Goal: Information Seeking & Learning: Compare options

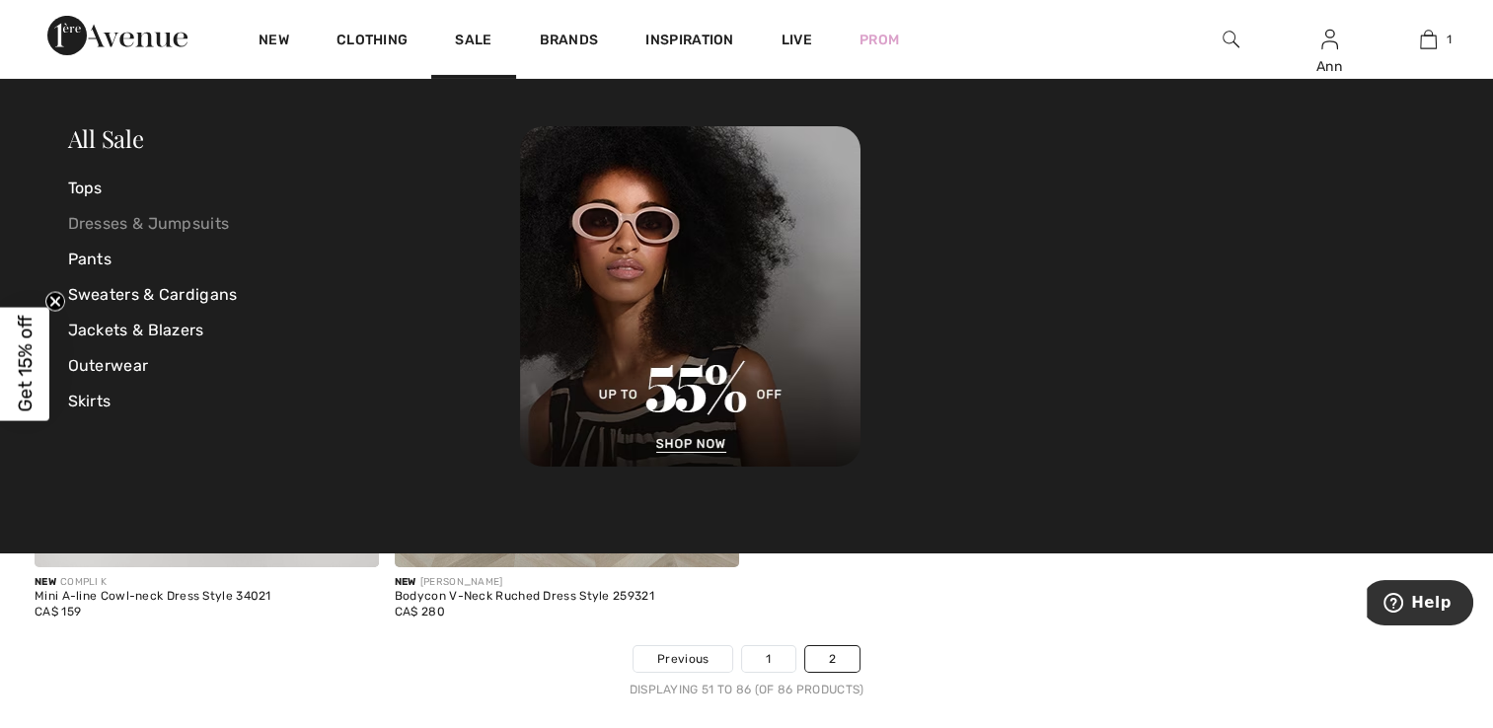
click at [112, 224] on link "Dresses & Jumpsuits" at bounding box center [294, 224] width 453 height 36
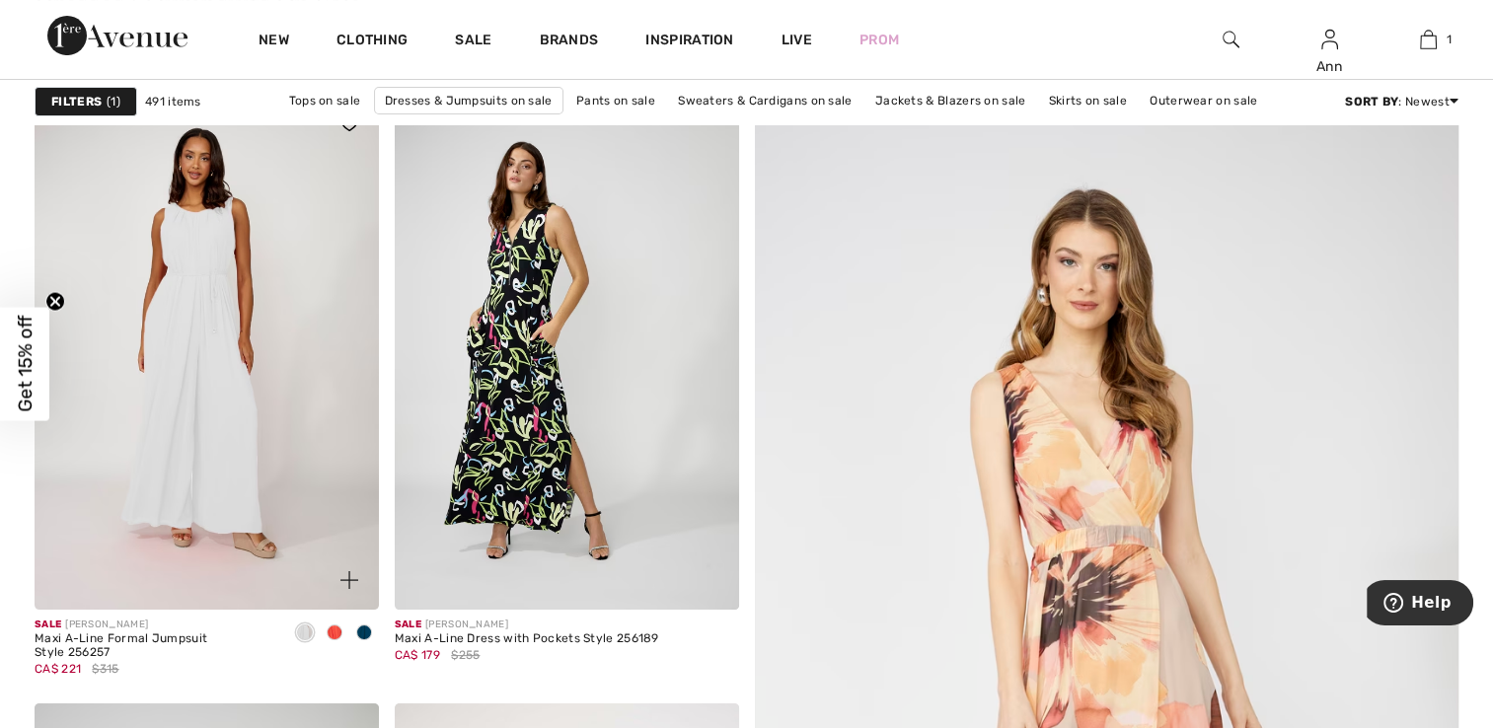
click at [360, 629] on span at bounding box center [364, 632] width 16 height 16
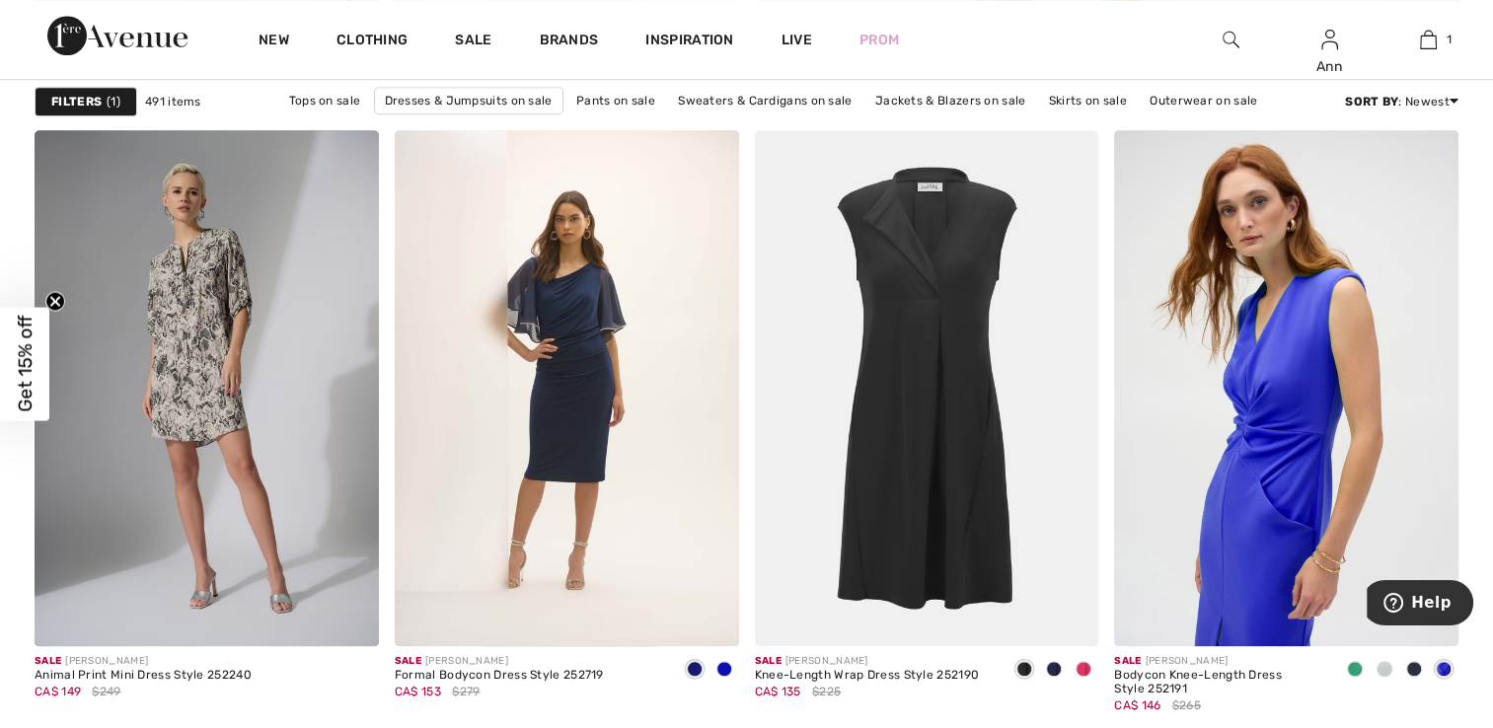
scroll to position [1381, 0]
click at [1051, 669] on span at bounding box center [1054, 668] width 16 height 16
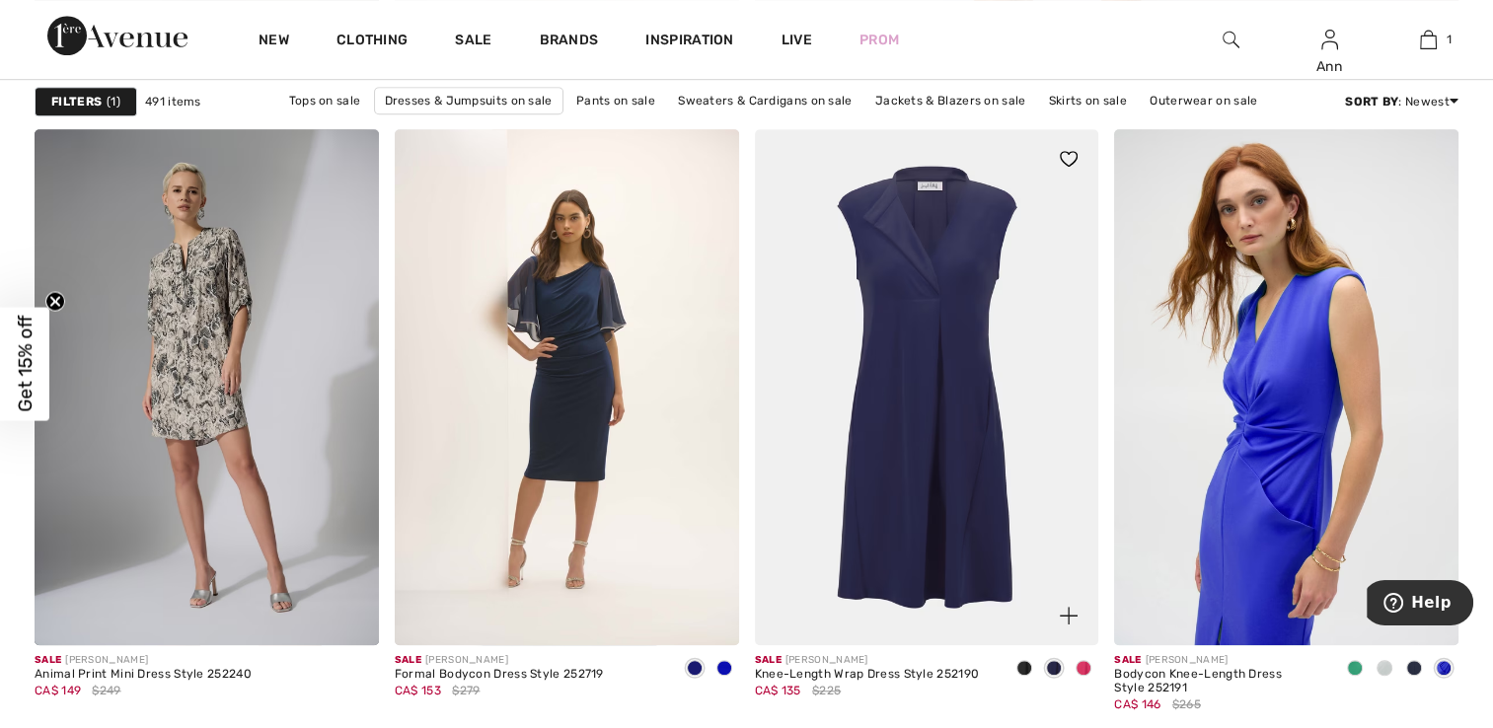
click at [950, 444] on img at bounding box center [927, 387] width 344 height 516
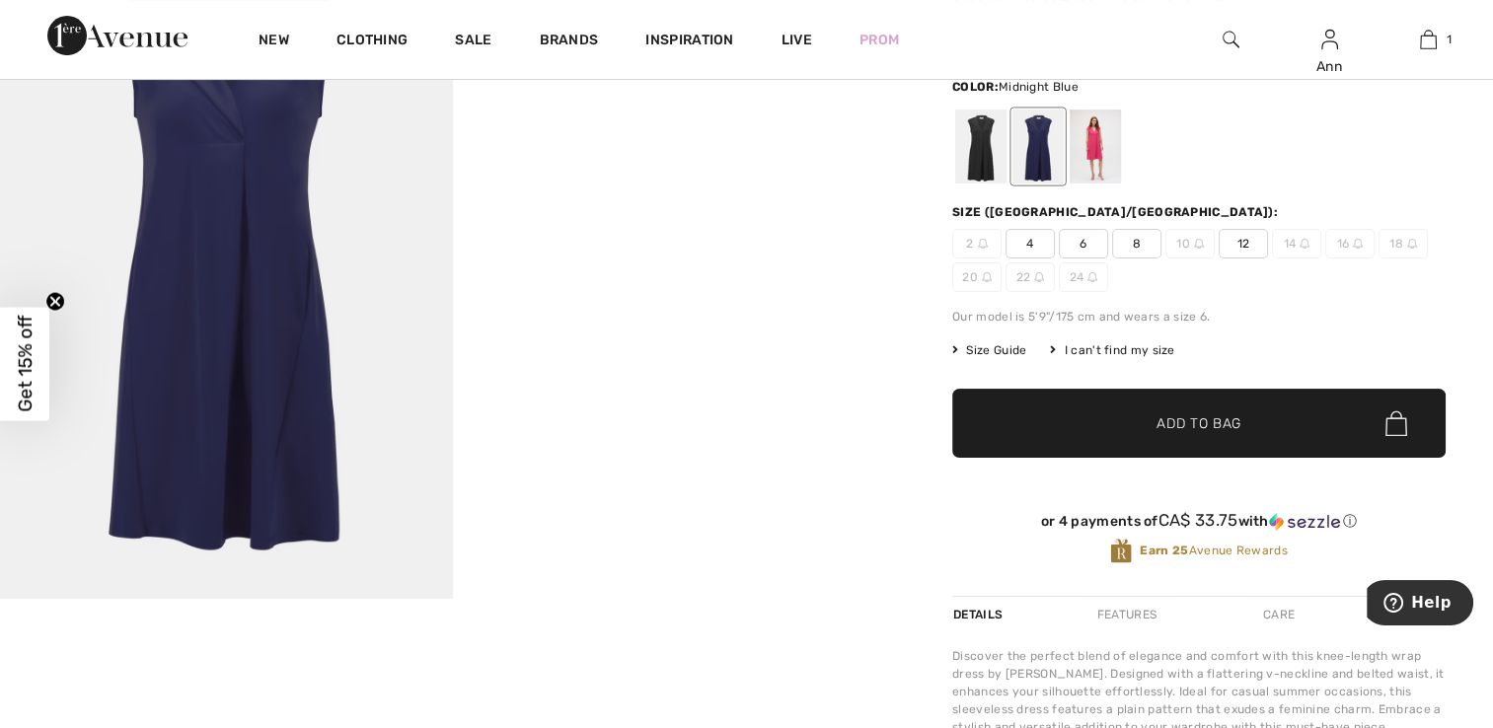
scroll to position [99, 0]
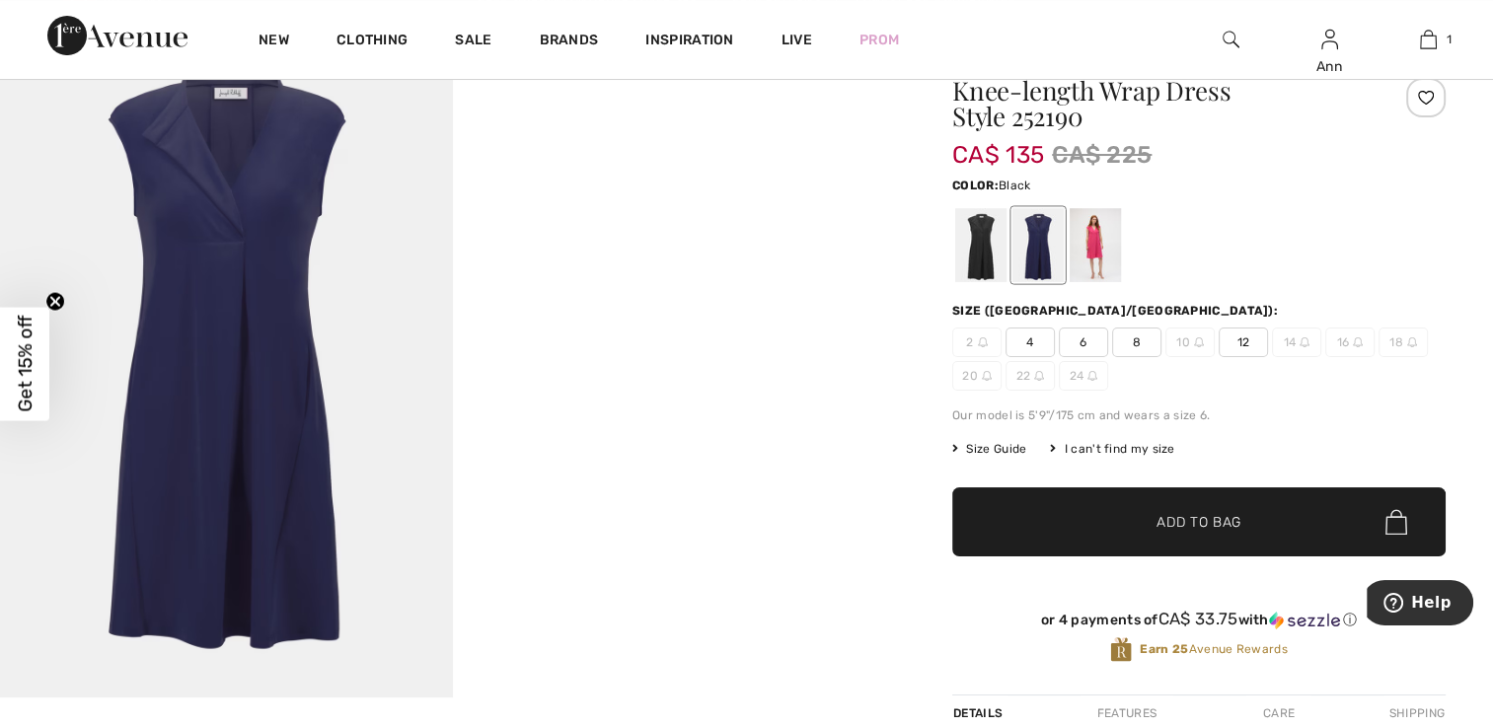
click at [985, 254] on div at bounding box center [980, 245] width 51 height 74
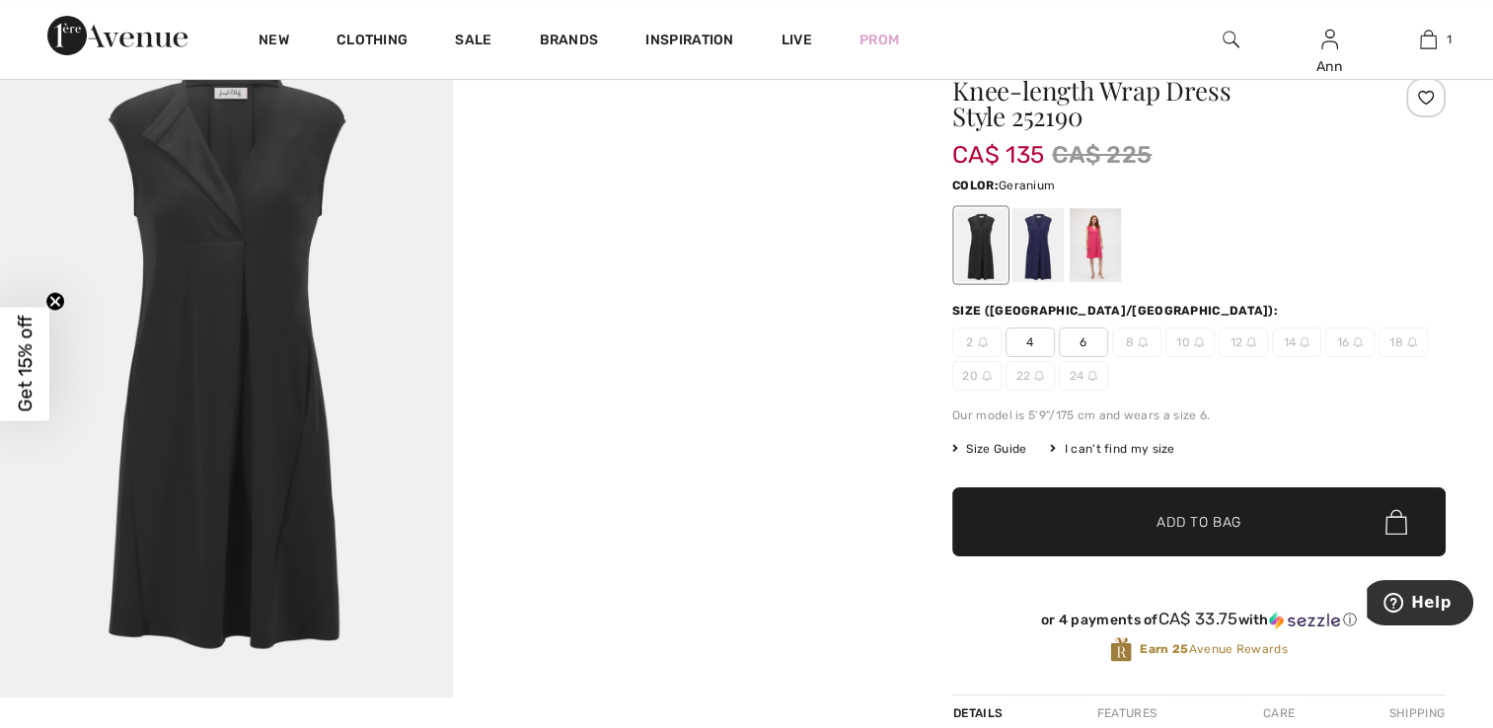
click at [1103, 246] on div at bounding box center [1094, 245] width 51 height 74
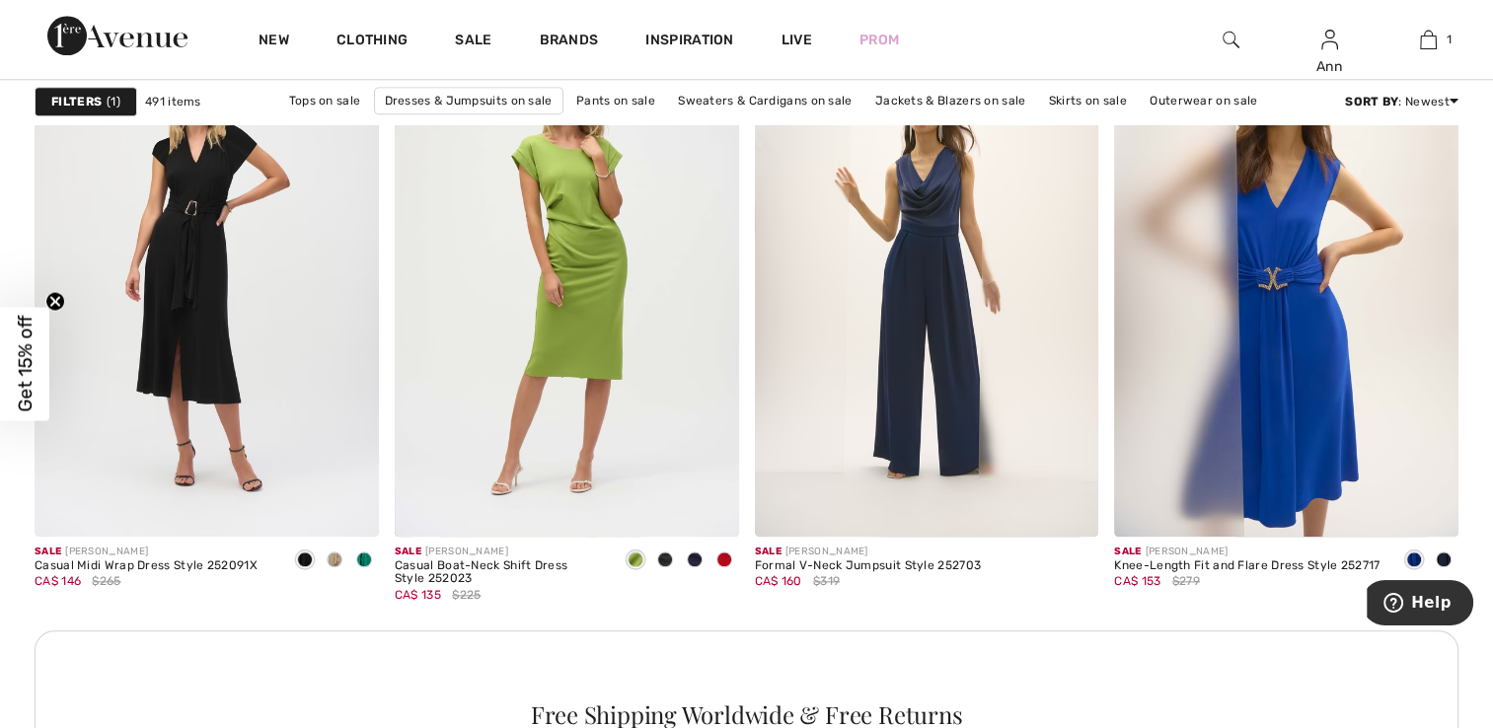
scroll to position [2072, 0]
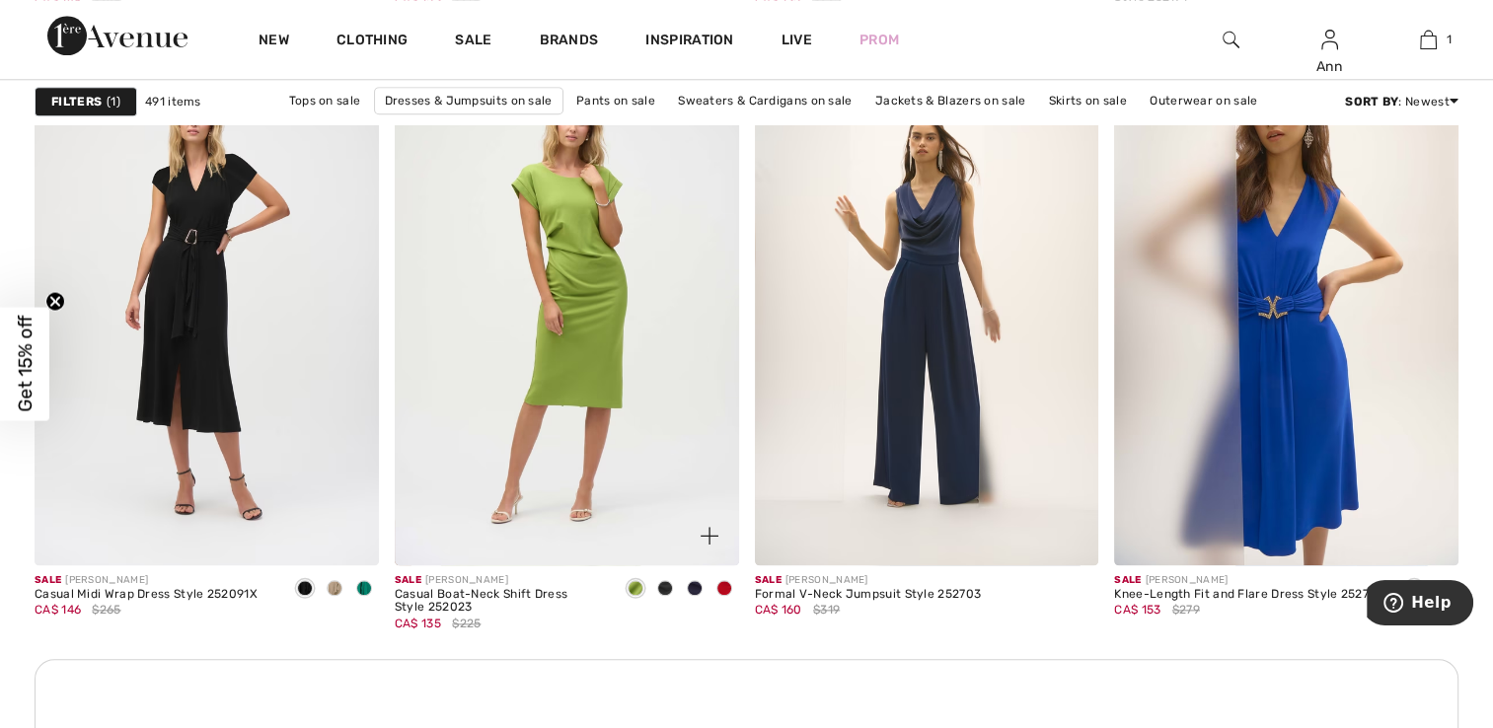
click at [693, 588] on span at bounding box center [695, 588] width 16 height 16
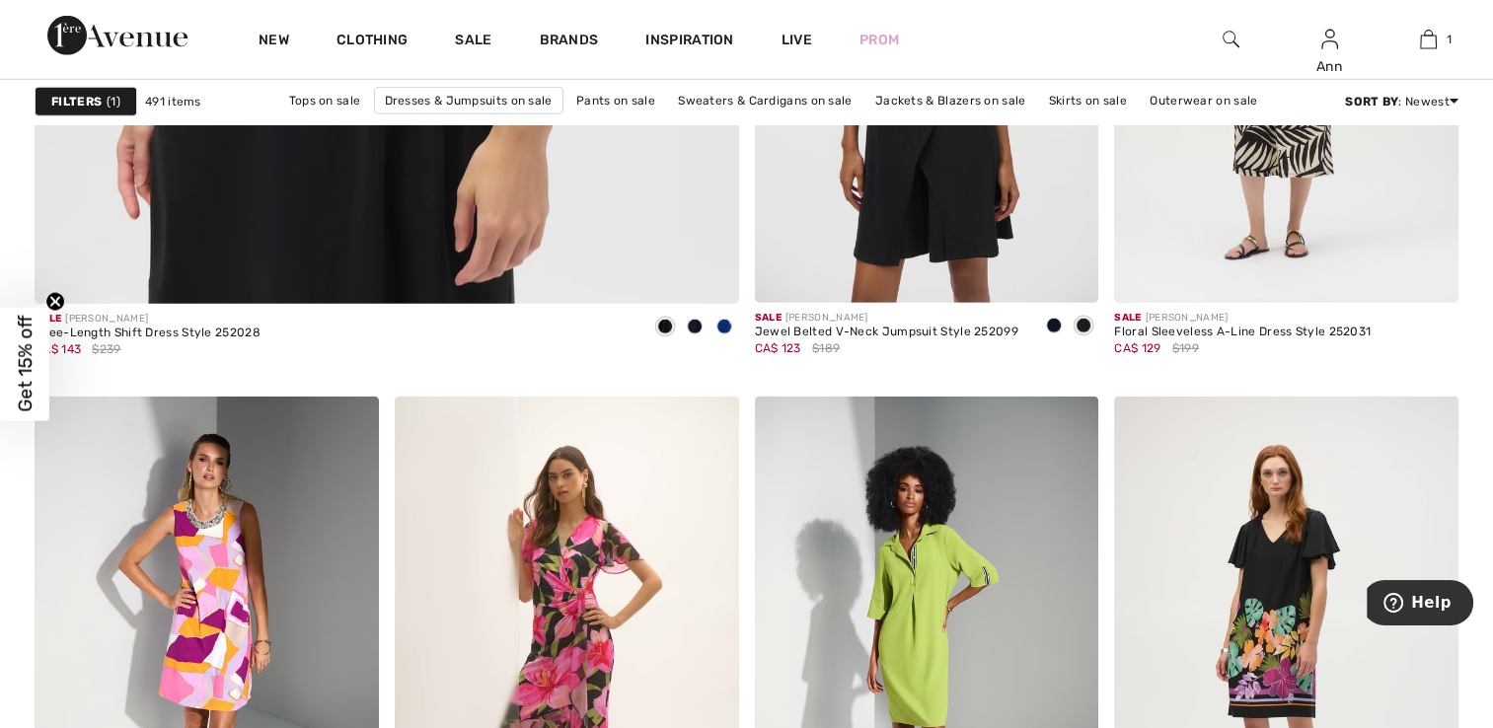
scroll to position [5919, 0]
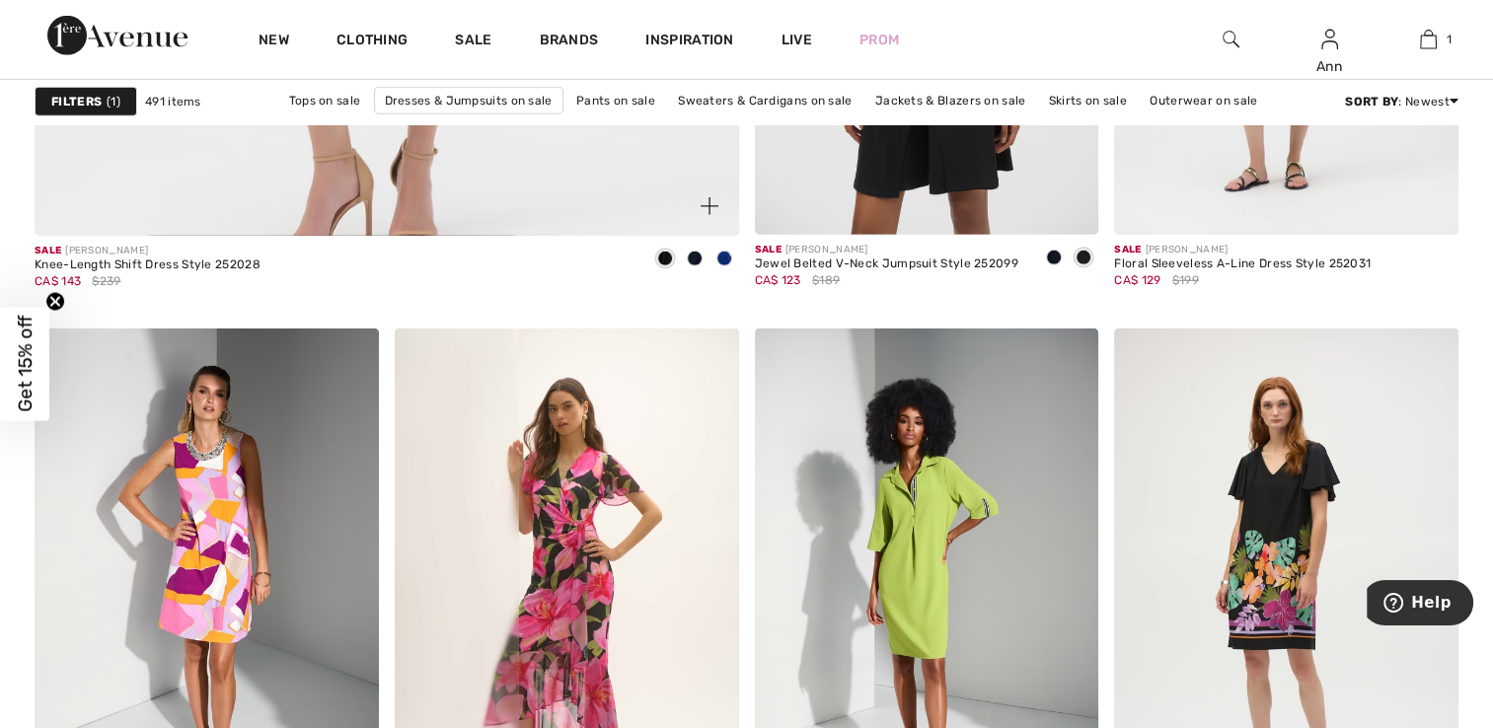
click at [722, 258] on span at bounding box center [724, 259] width 16 height 16
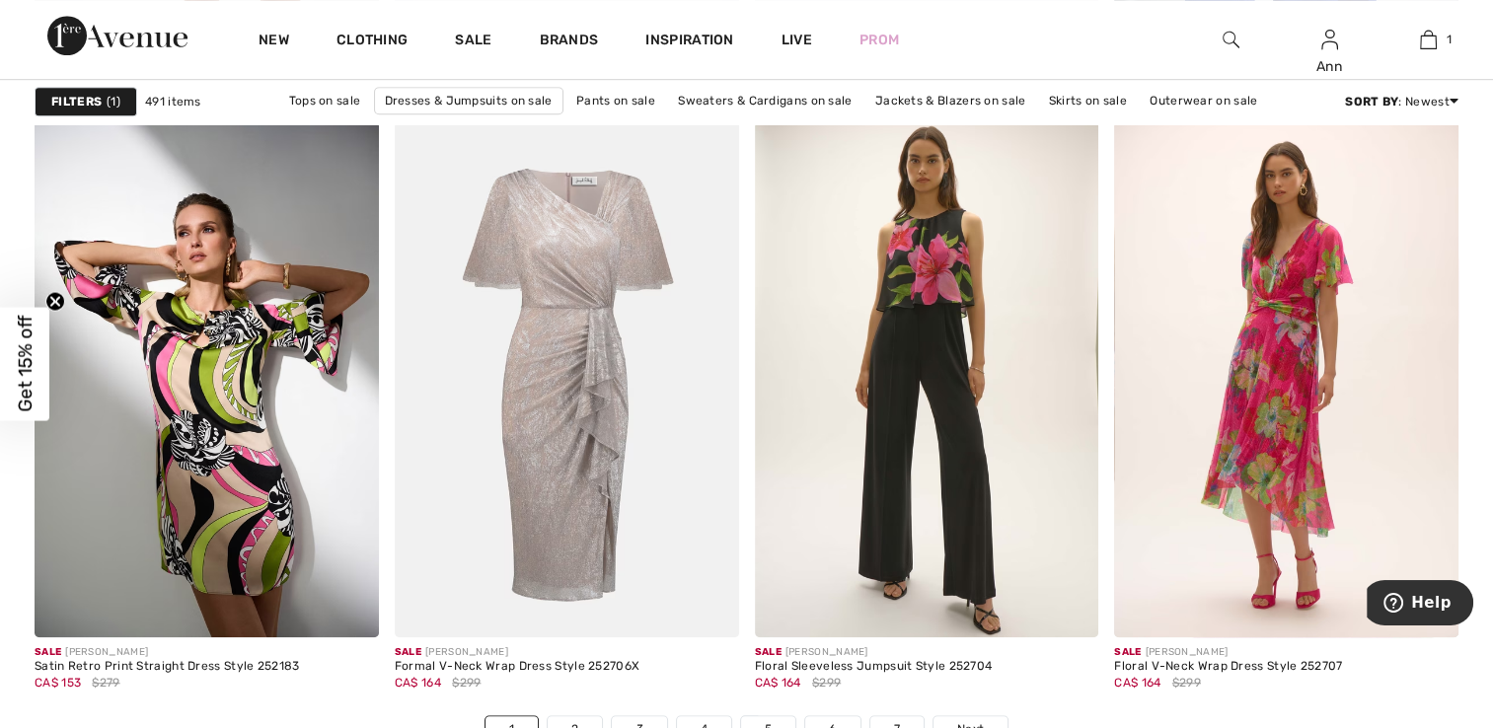
scroll to position [8878, 0]
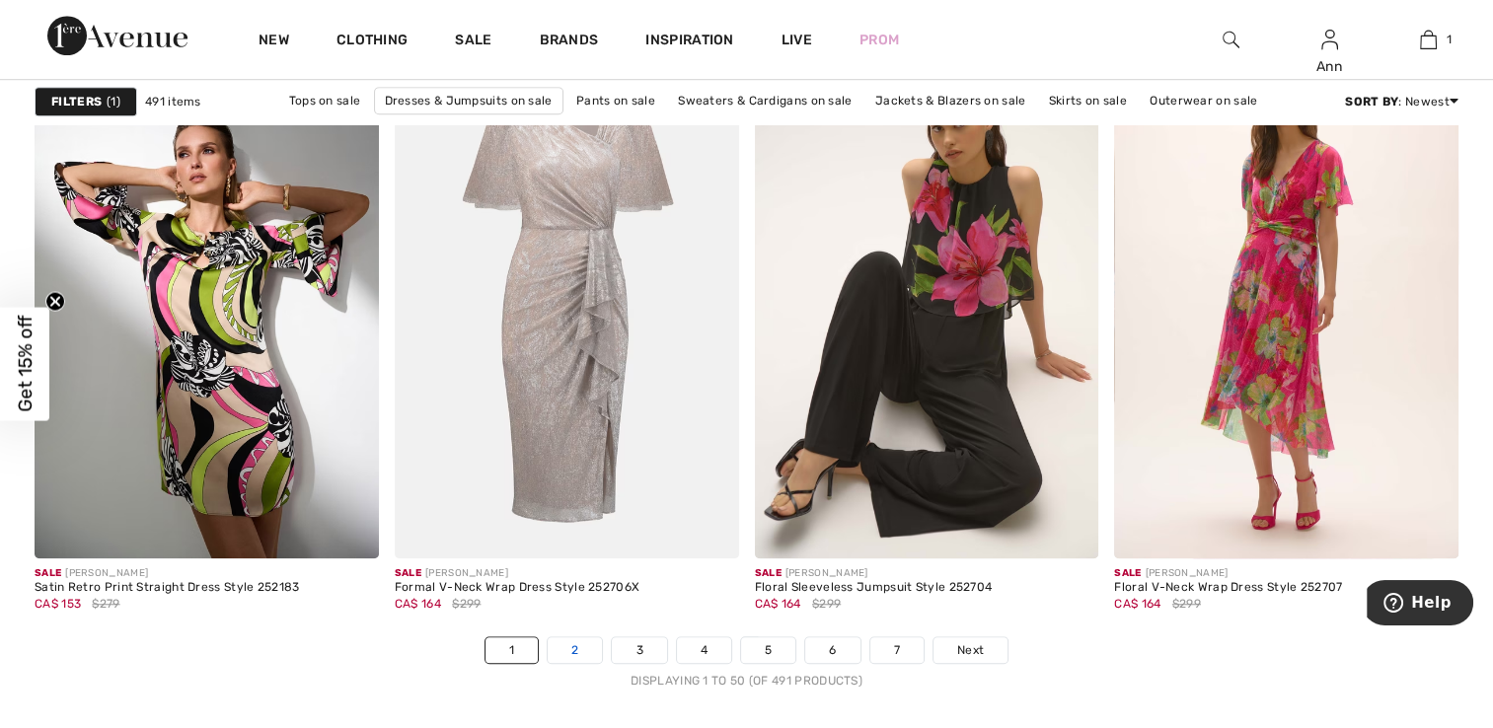
click at [568, 645] on link "2" at bounding box center [574, 650] width 54 height 26
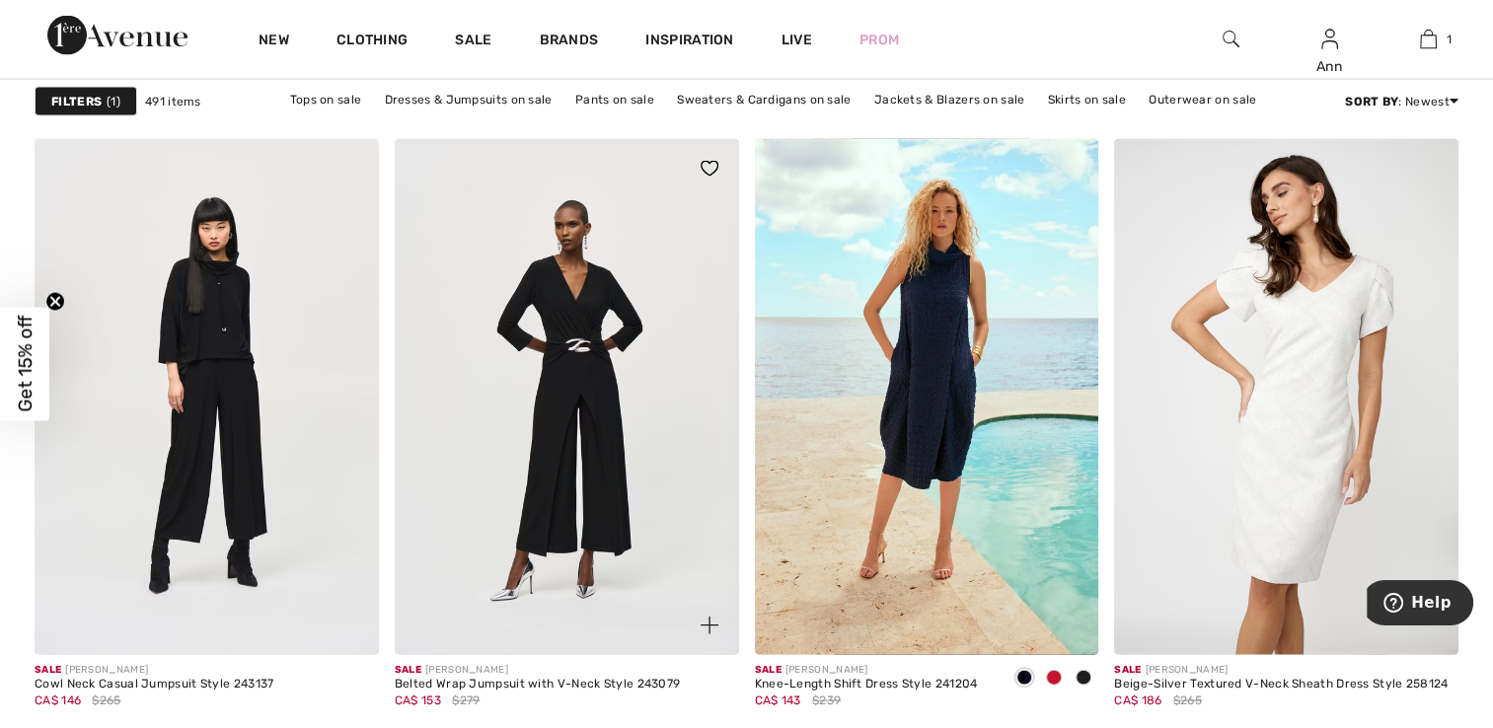
scroll to position [4143, 0]
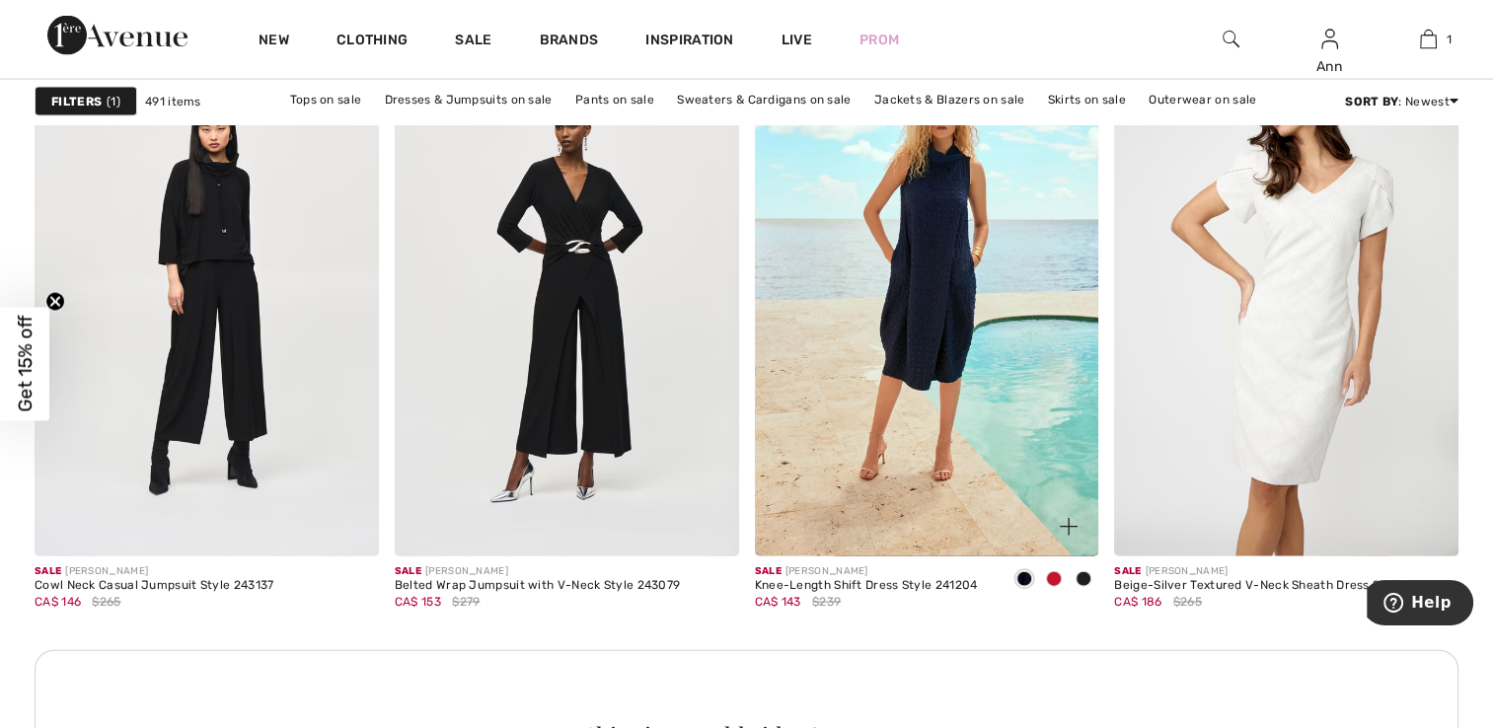
click at [1050, 577] on span at bounding box center [1054, 579] width 16 height 16
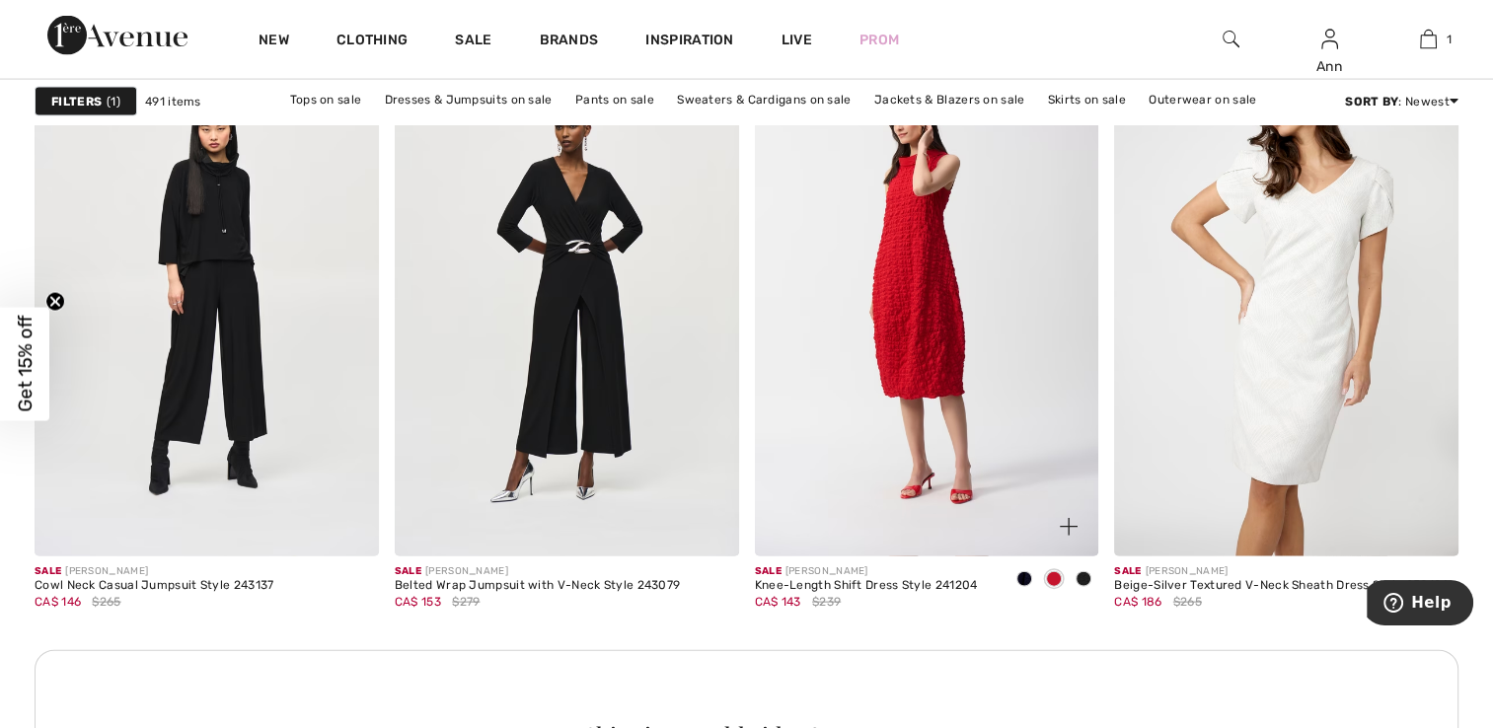
click at [1078, 578] on span at bounding box center [1083, 579] width 16 height 16
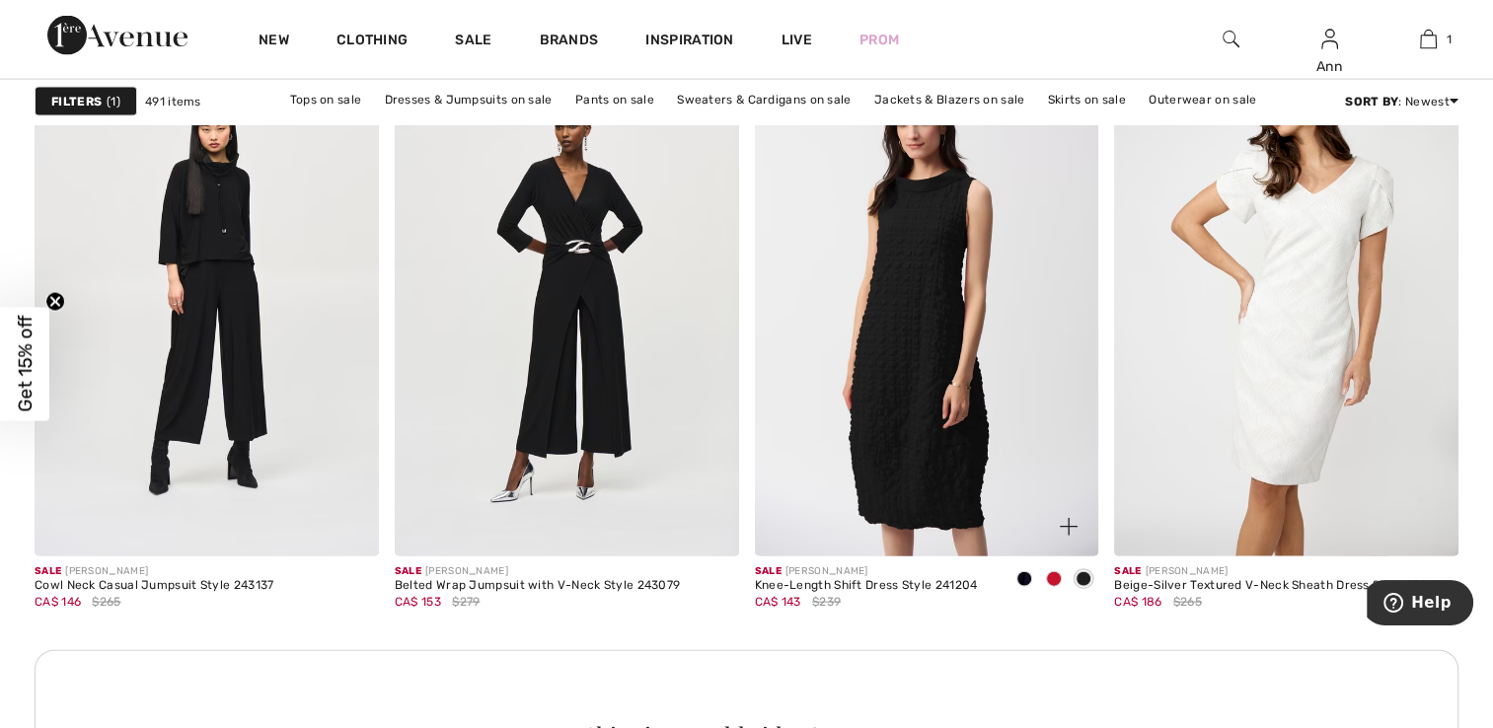
click at [1020, 578] on span at bounding box center [1024, 579] width 16 height 16
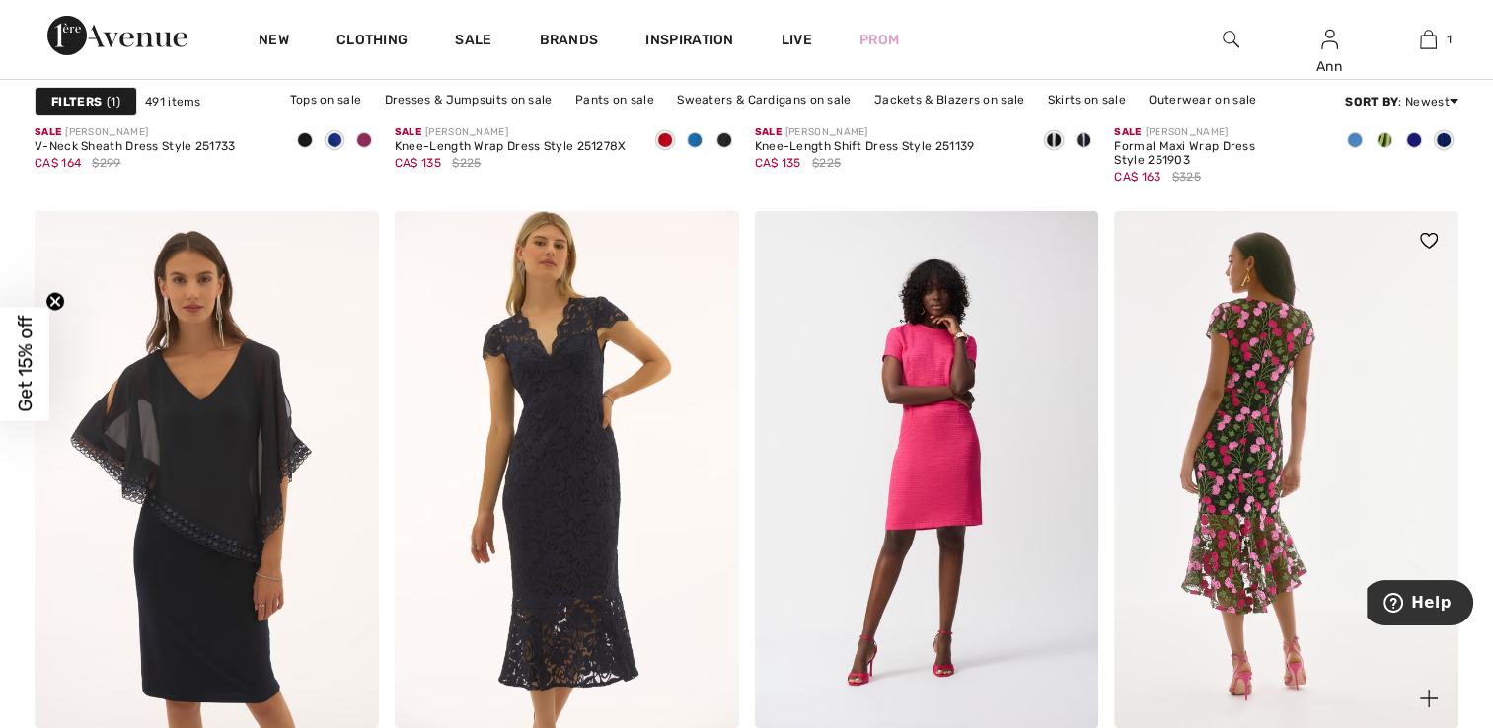
scroll to position [6708, 0]
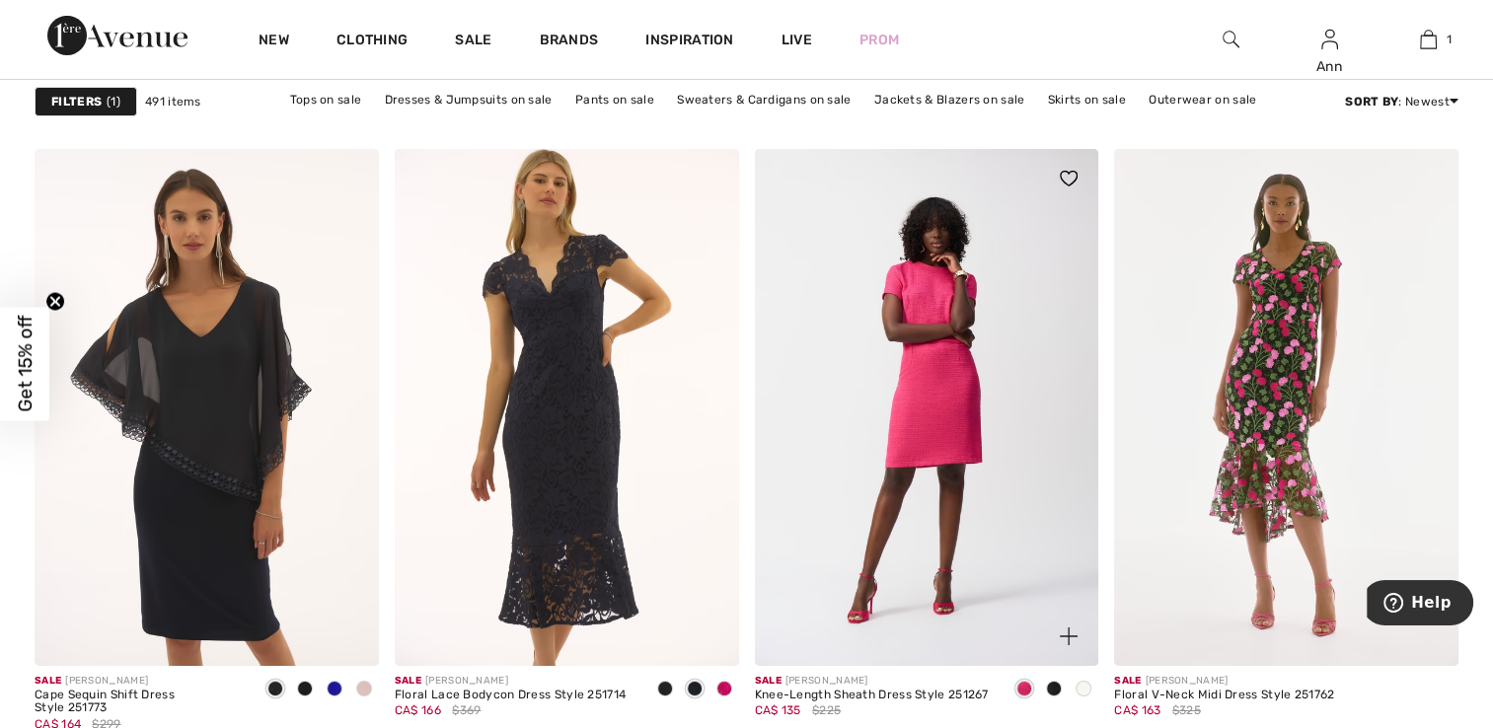
click at [1054, 681] on span at bounding box center [1054, 689] width 16 height 16
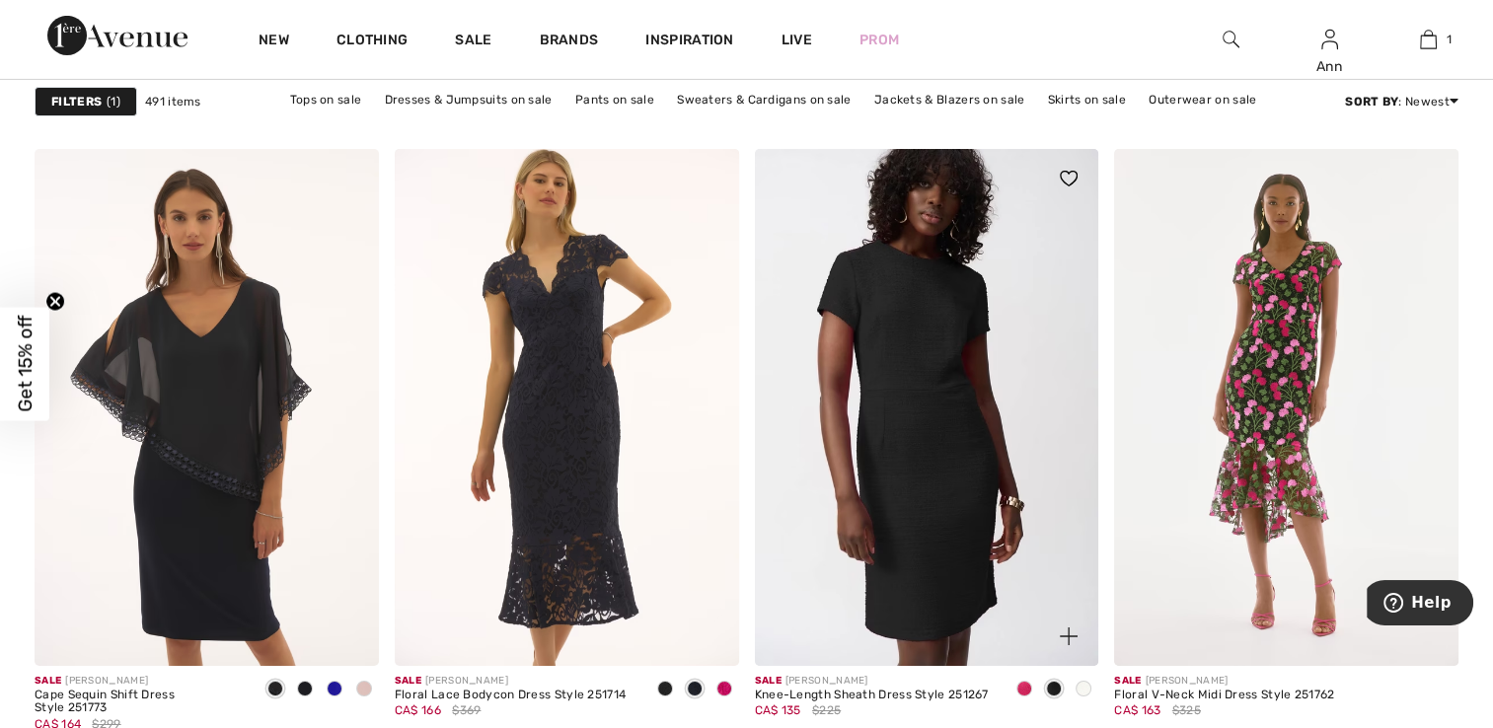
click at [1079, 687] on span at bounding box center [1083, 689] width 16 height 16
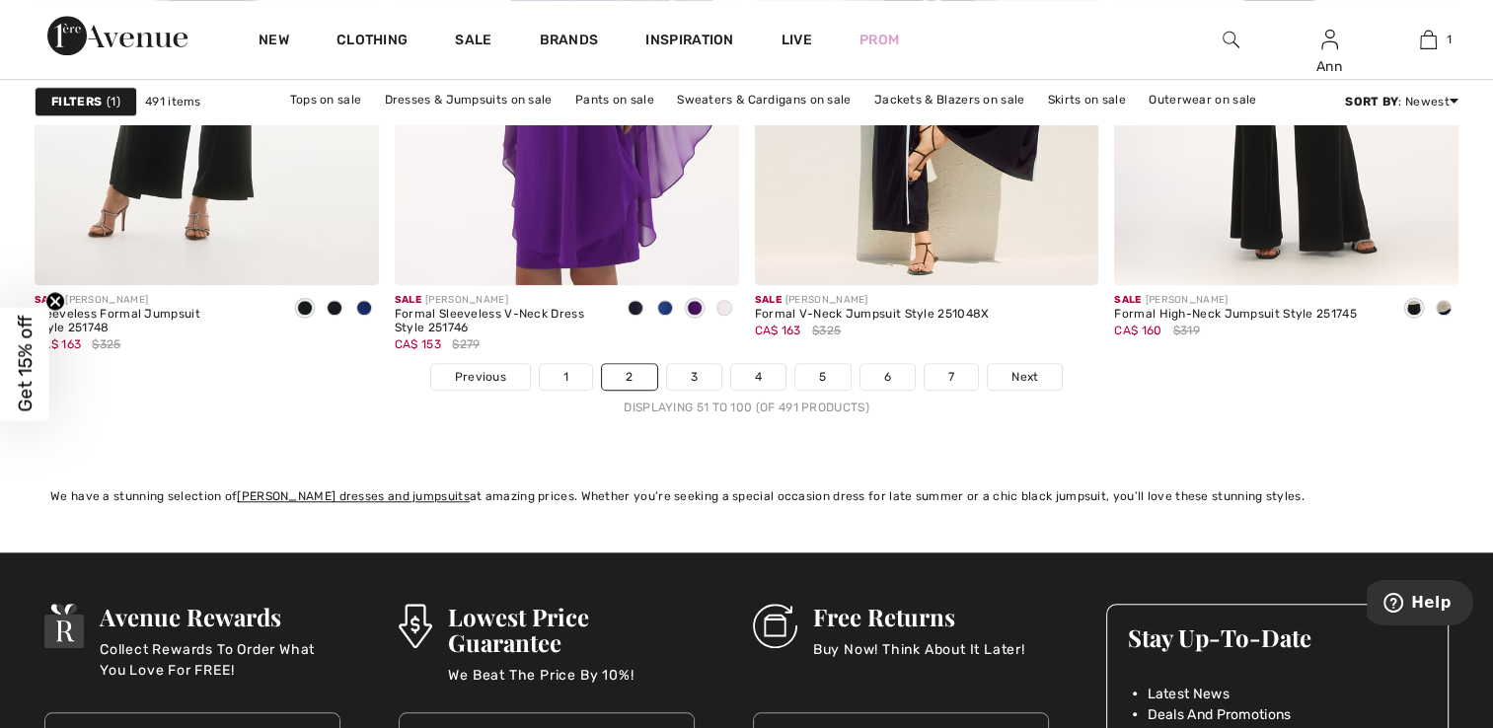
scroll to position [9174, 0]
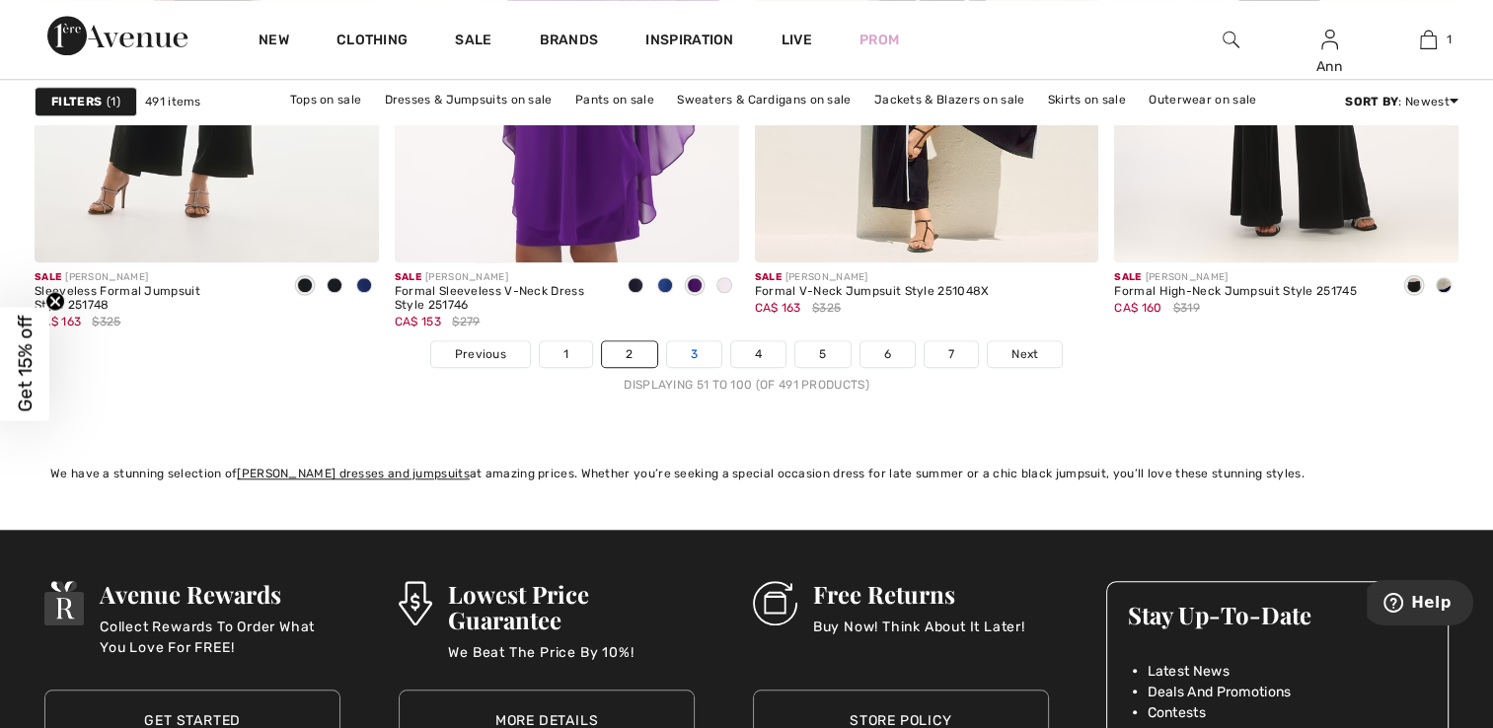
click at [694, 349] on link "3" at bounding box center [694, 354] width 54 height 26
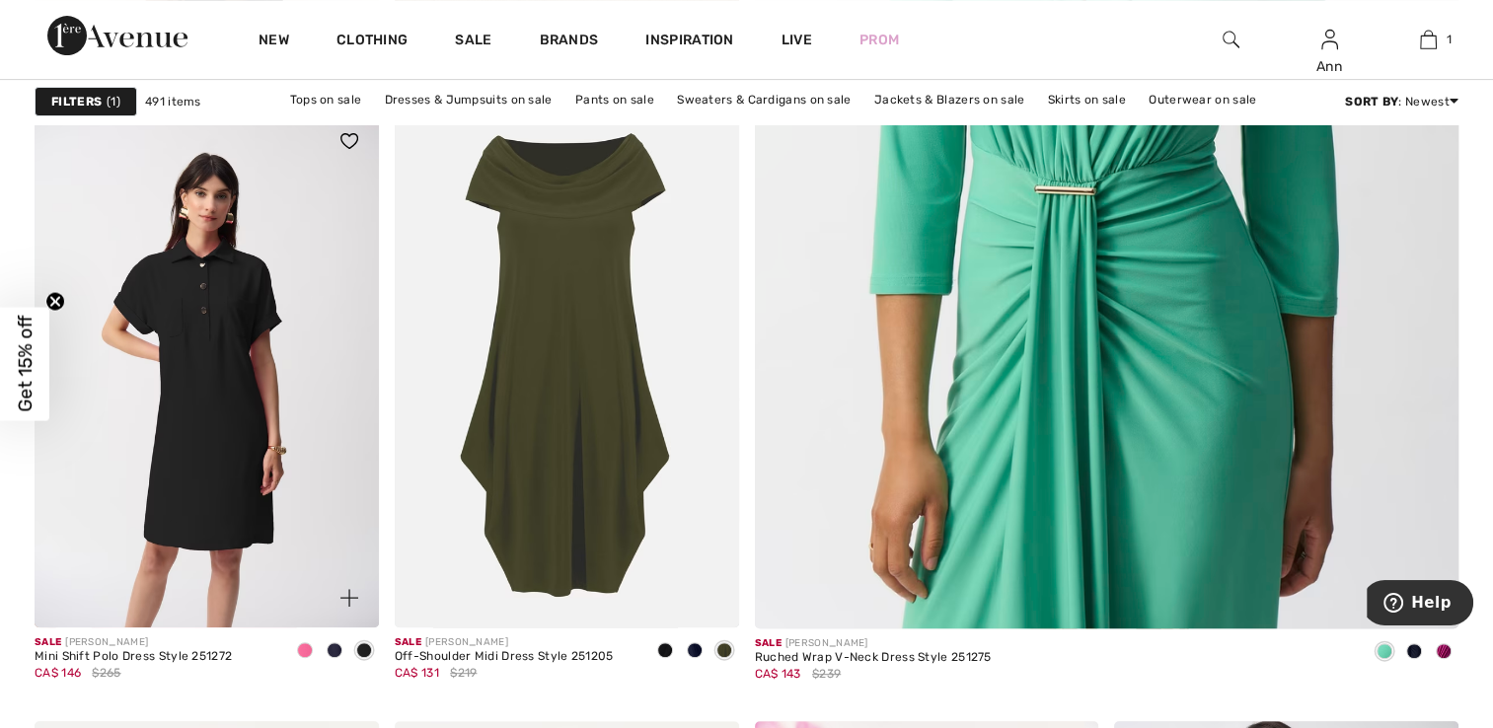
click at [328, 648] on span at bounding box center [335, 650] width 16 height 16
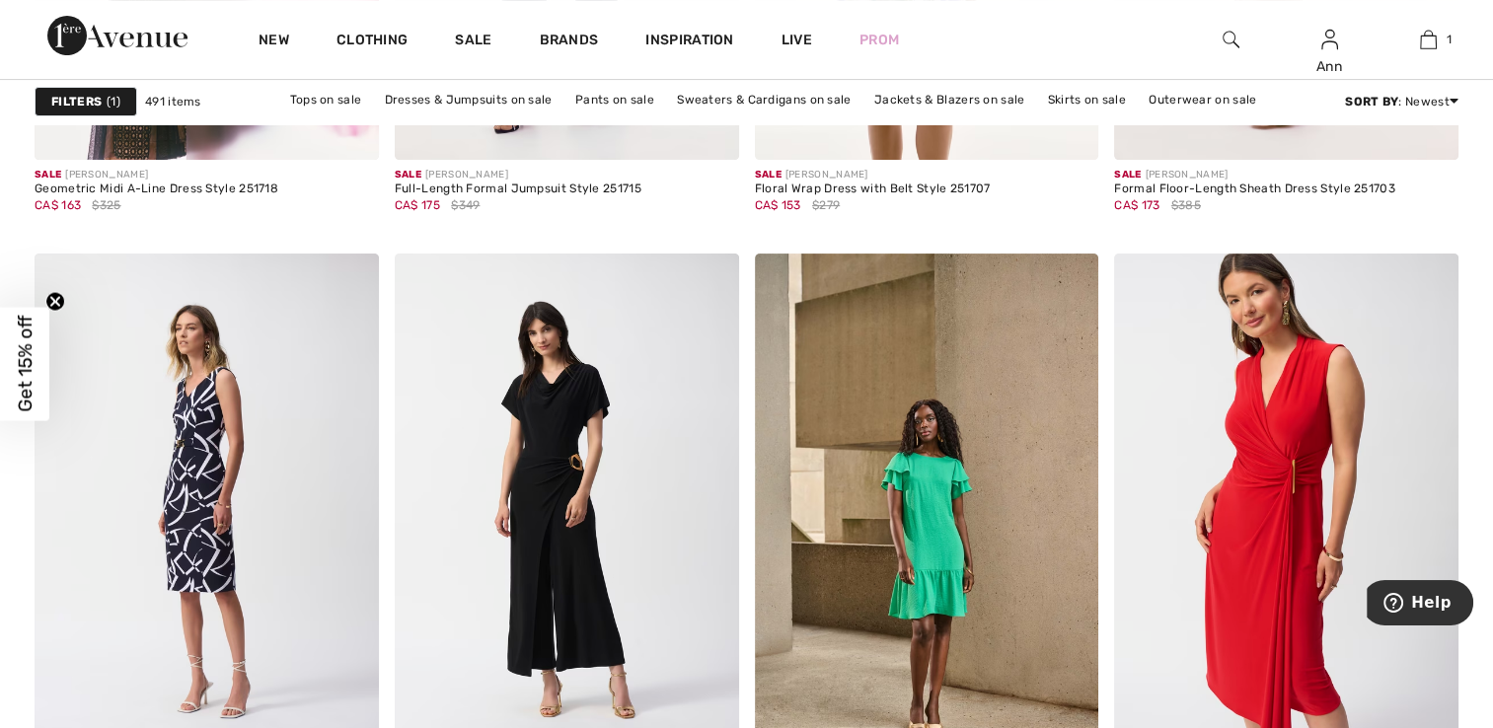
scroll to position [8188, 0]
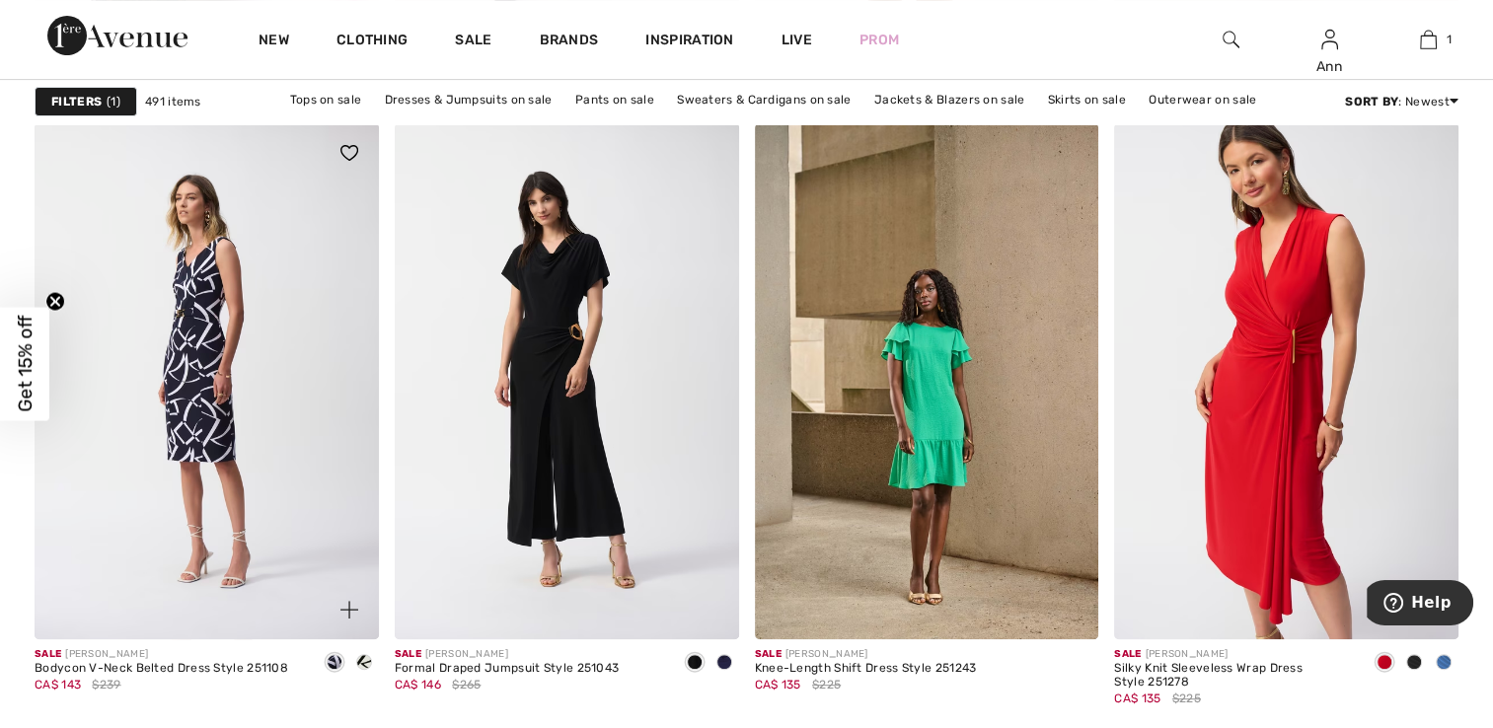
click at [365, 660] on span at bounding box center [364, 662] width 16 height 16
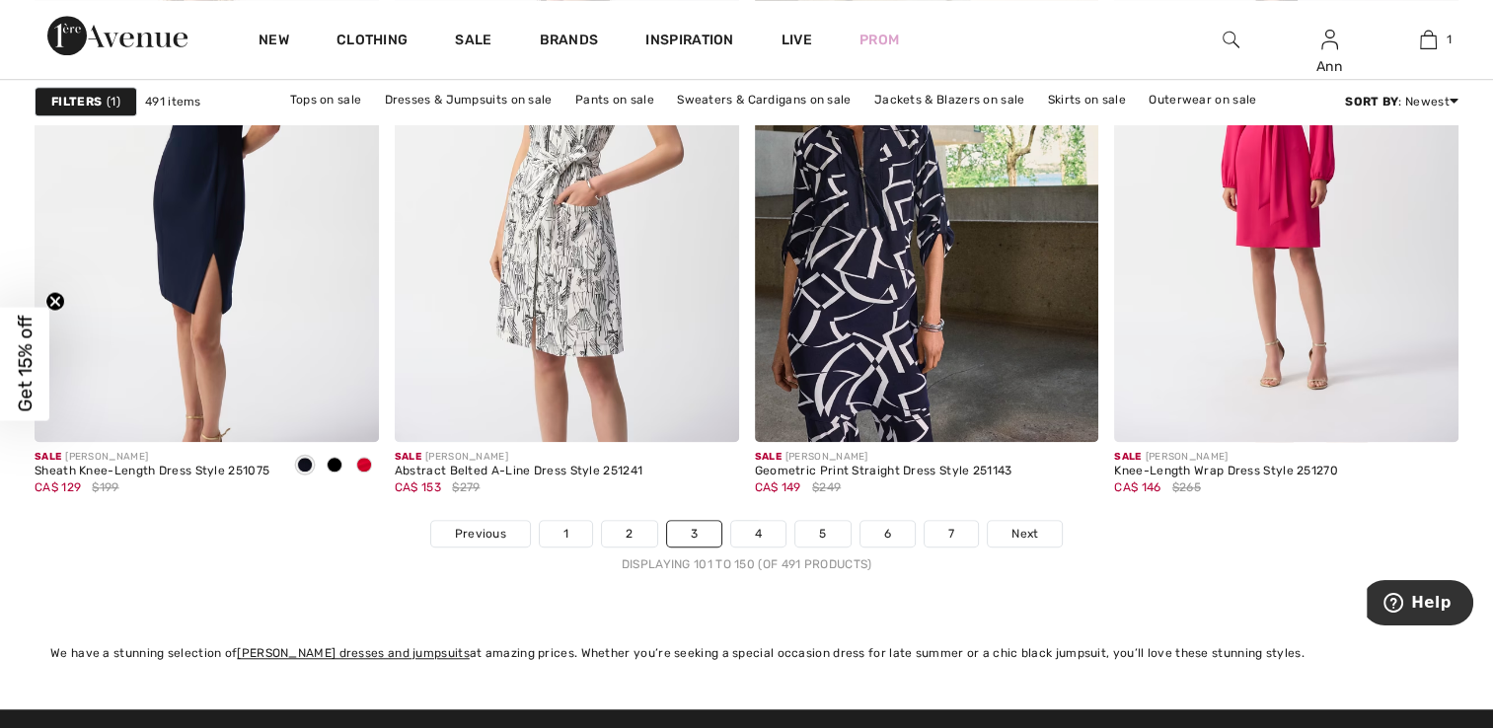
scroll to position [8977, 0]
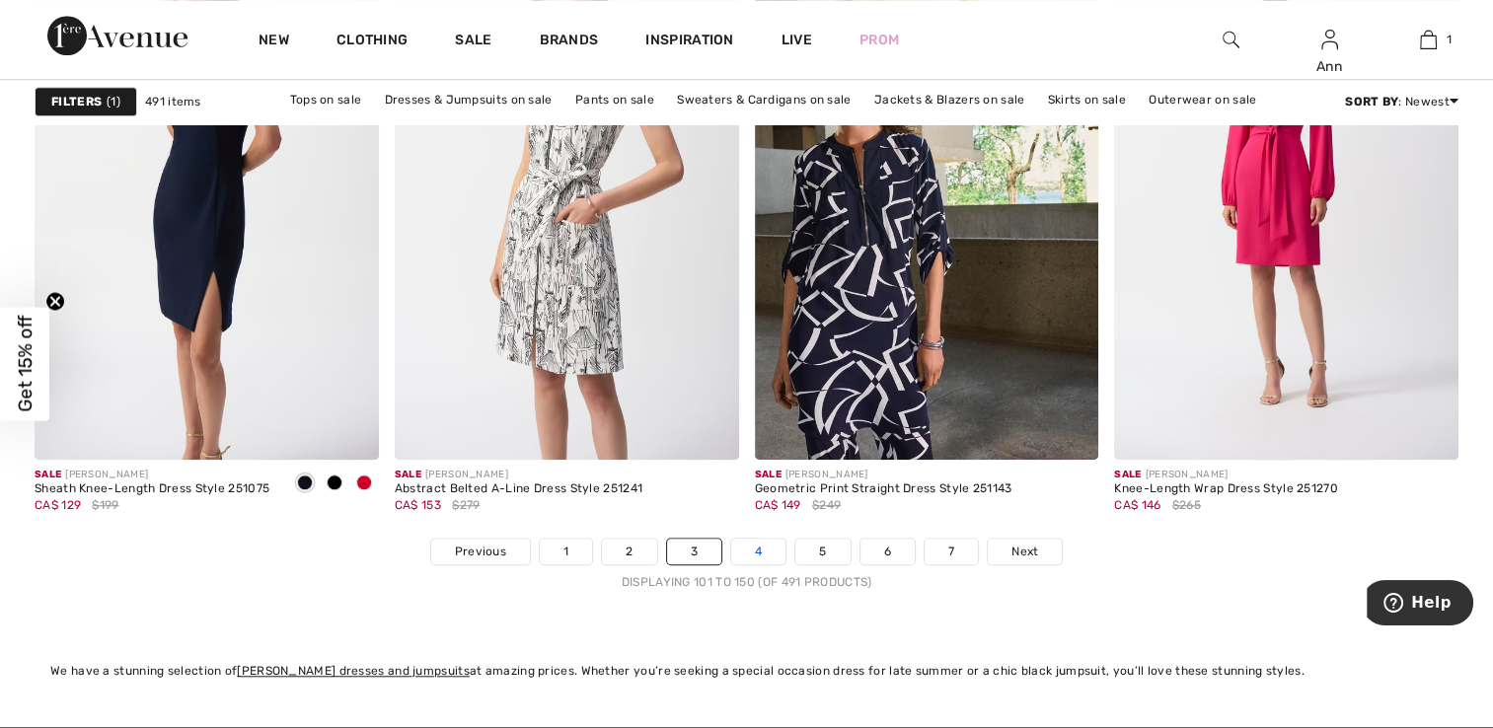
click at [758, 550] on link "4" at bounding box center [758, 552] width 54 height 26
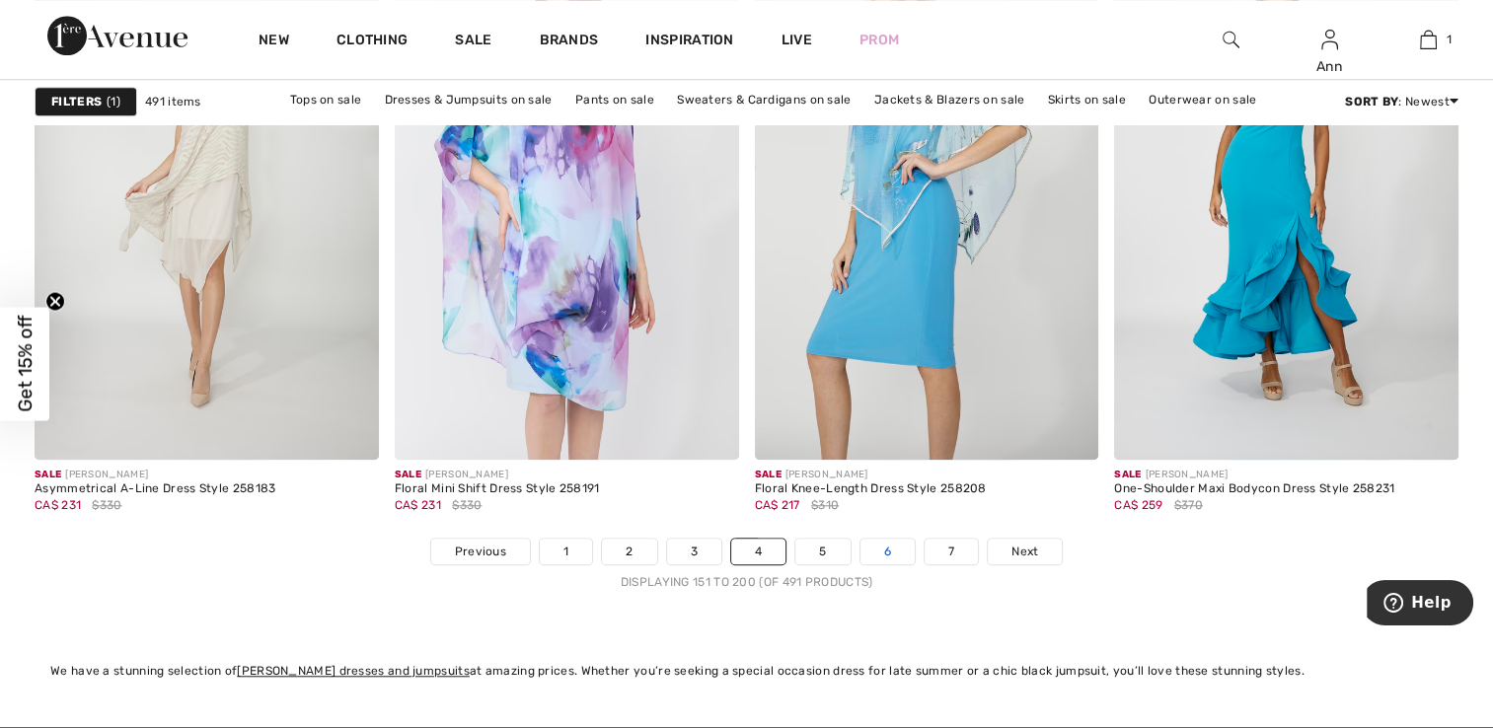
scroll to position [8977, 0]
click at [821, 550] on link "5" at bounding box center [822, 552] width 54 height 26
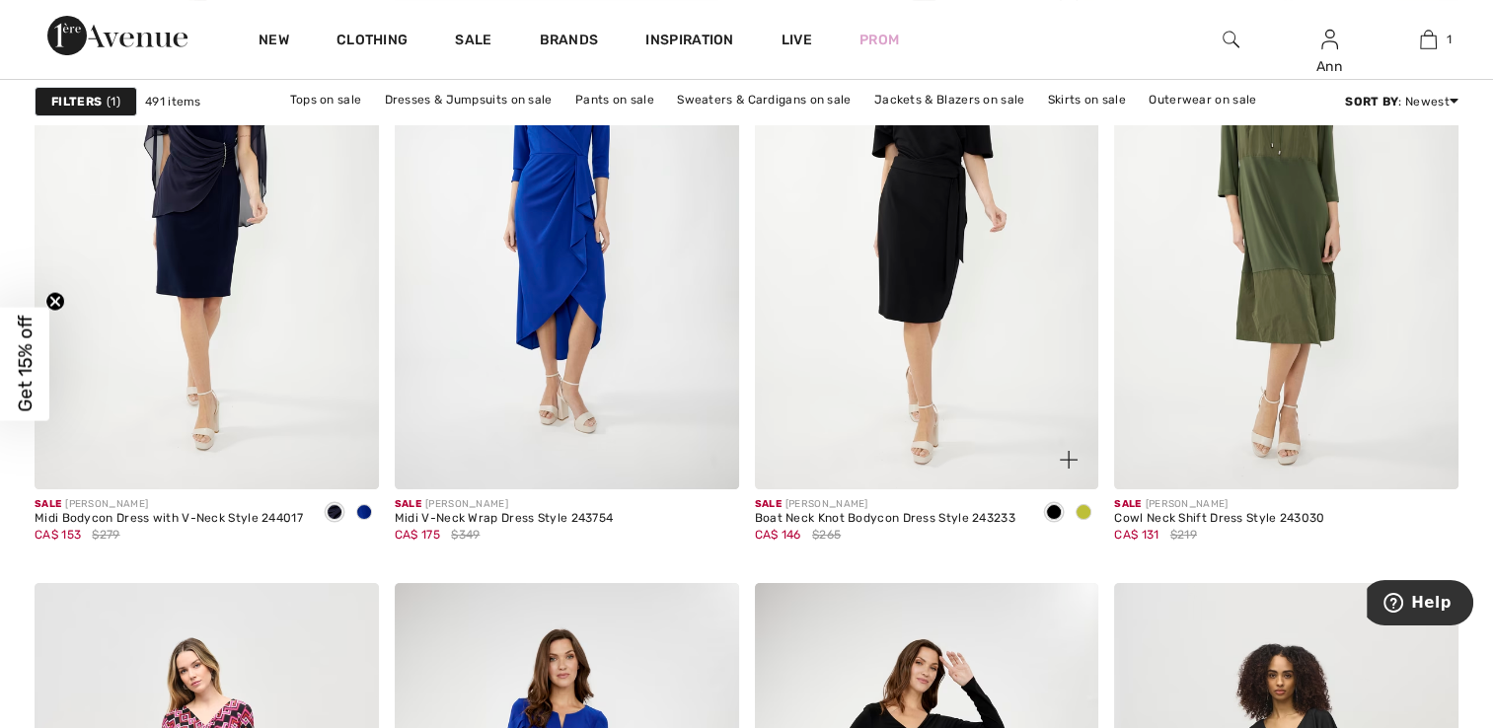
scroll to position [7694, 0]
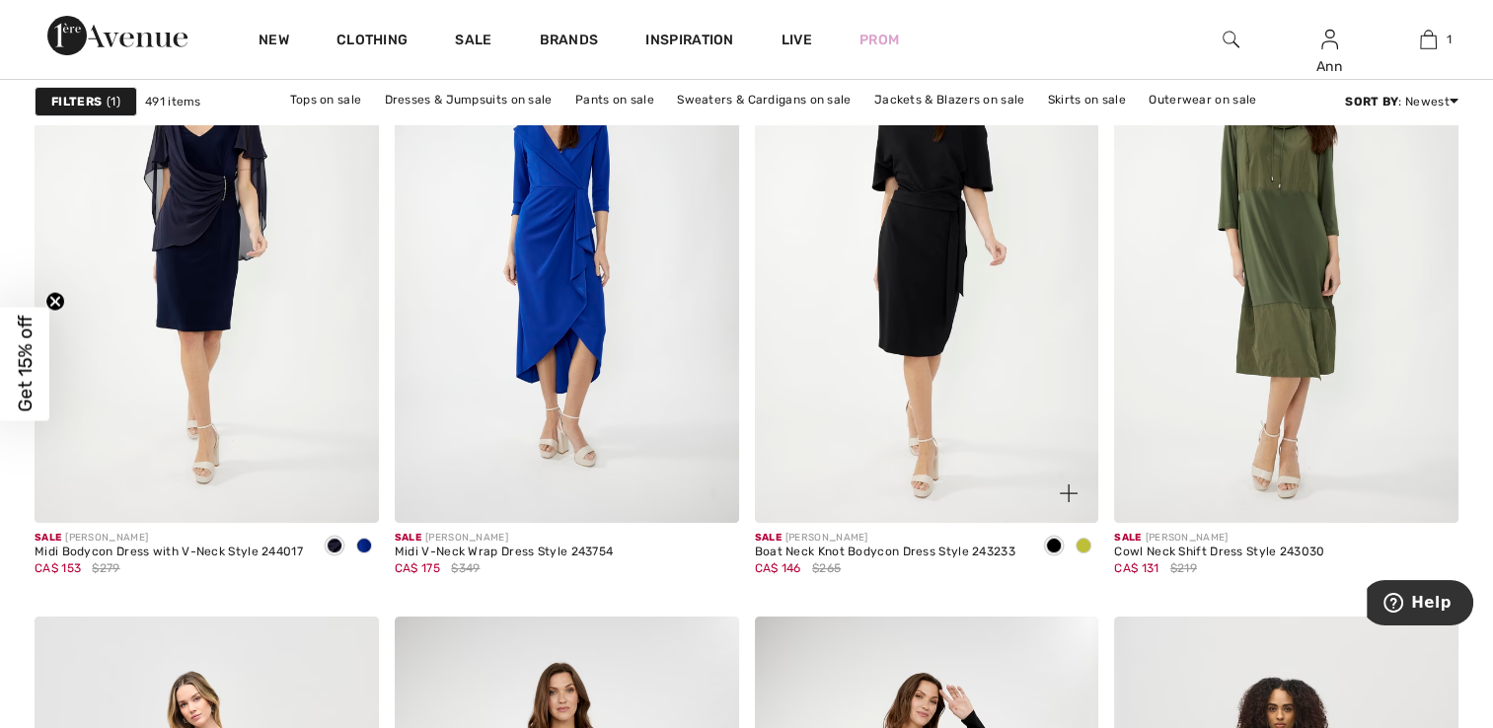
click at [1081, 544] on span at bounding box center [1083, 546] width 16 height 16
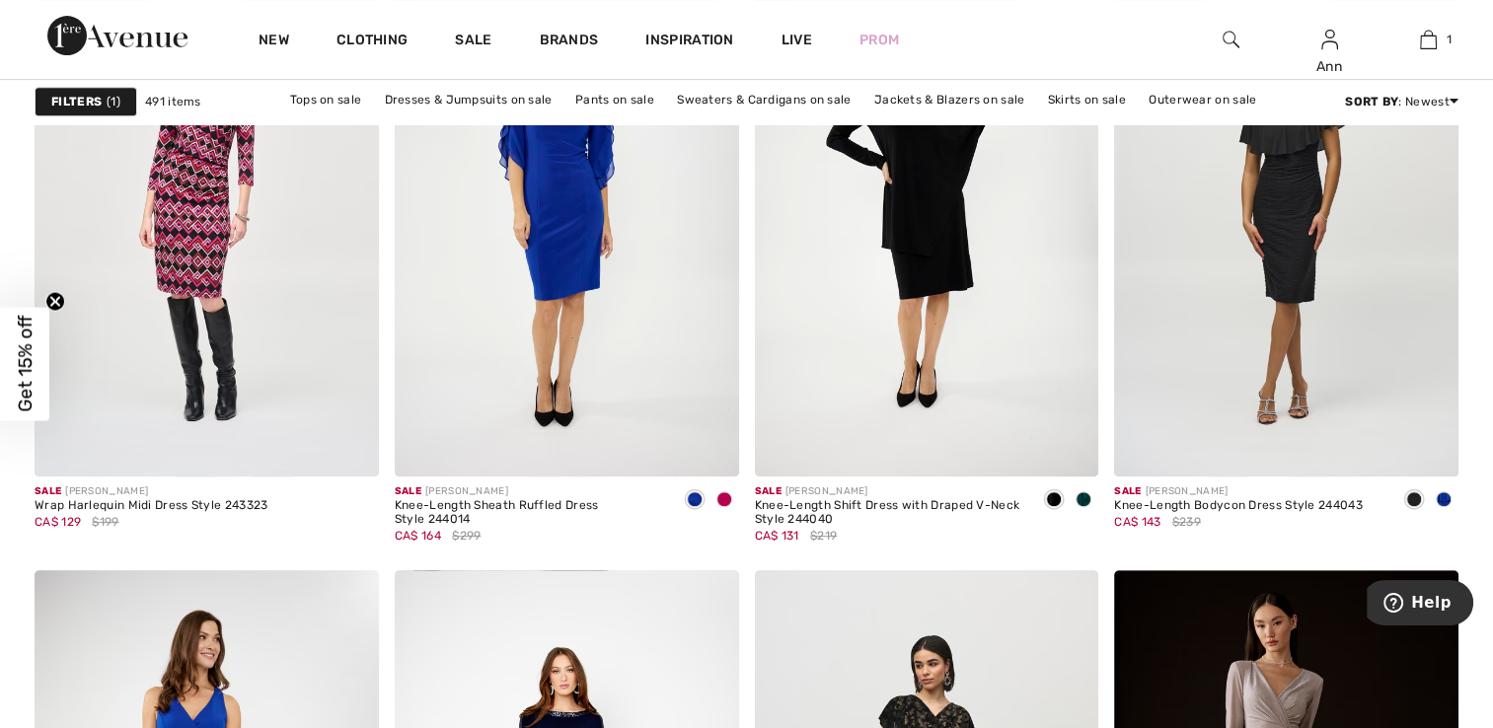
scroll to position [8385, 0]
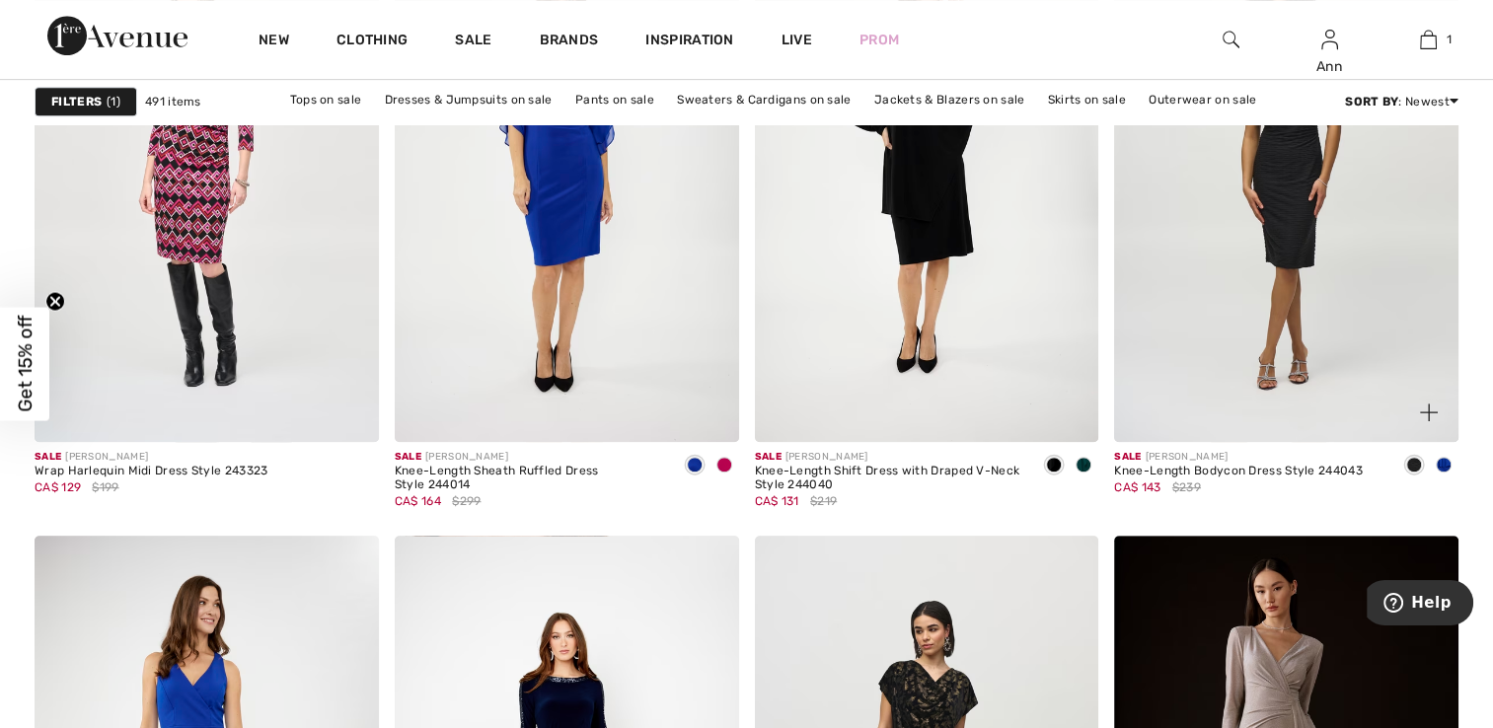
click at [1444, 461] on span at bounding box center [1443, 465] width 16 height 16
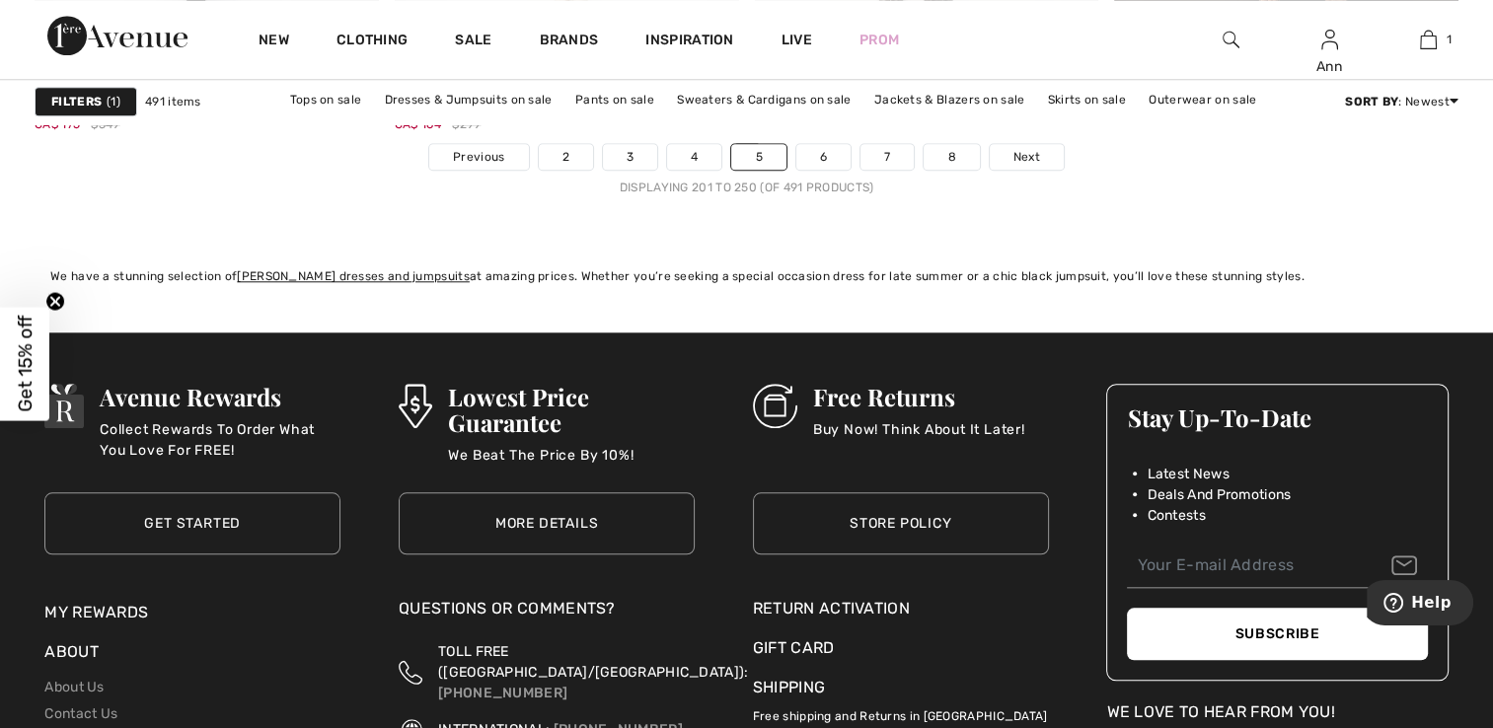
scroll to position [9273, 0]
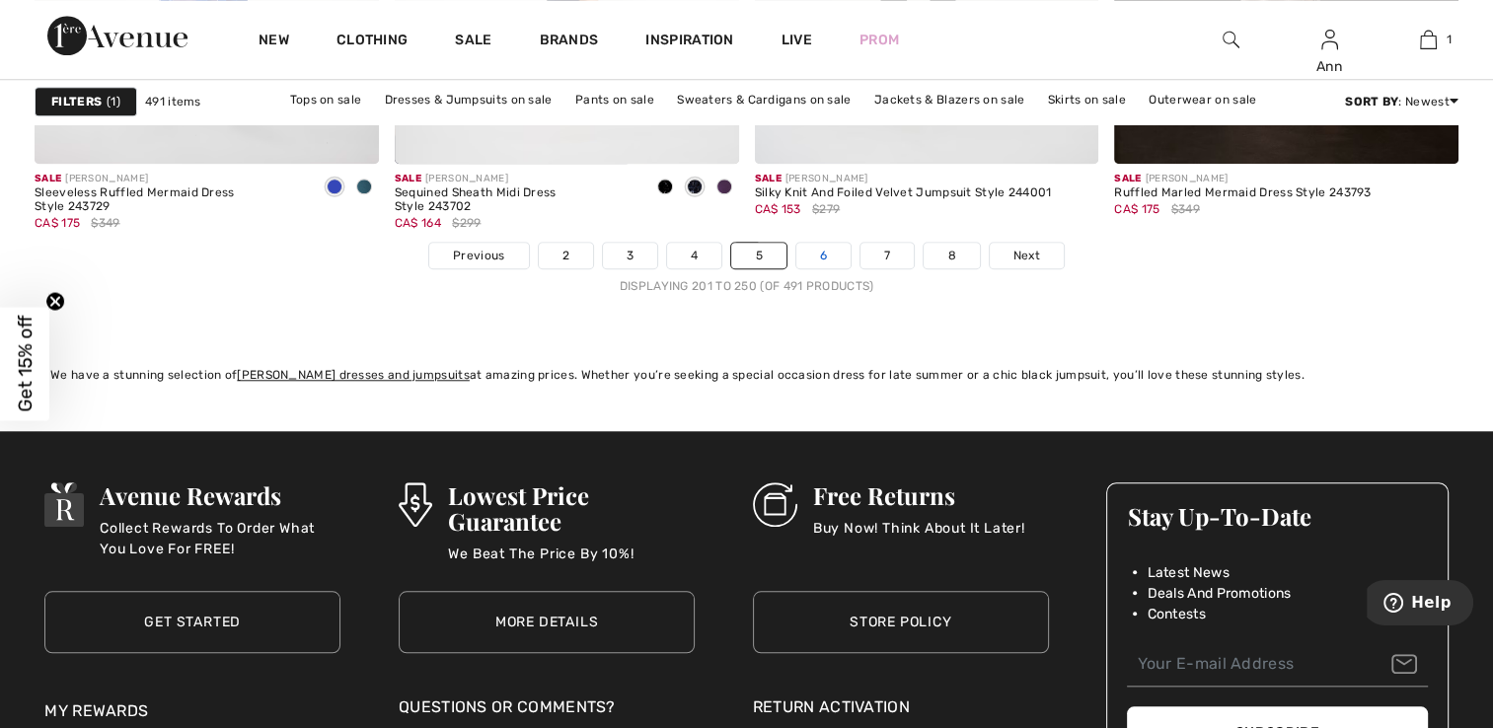
click at [819, 257] on link "6" at bounding box center [823, 256] width 54 height 26
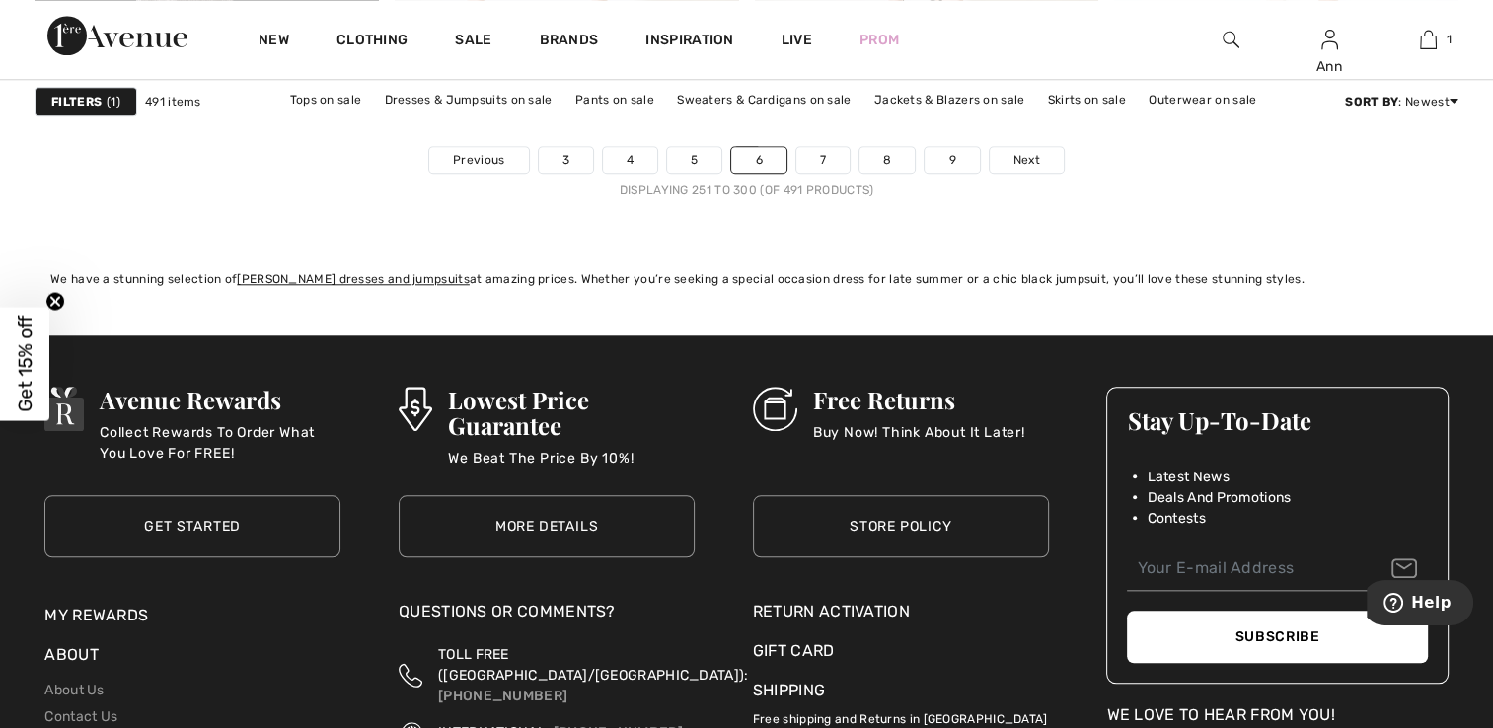
scroll to position [9371, 0]
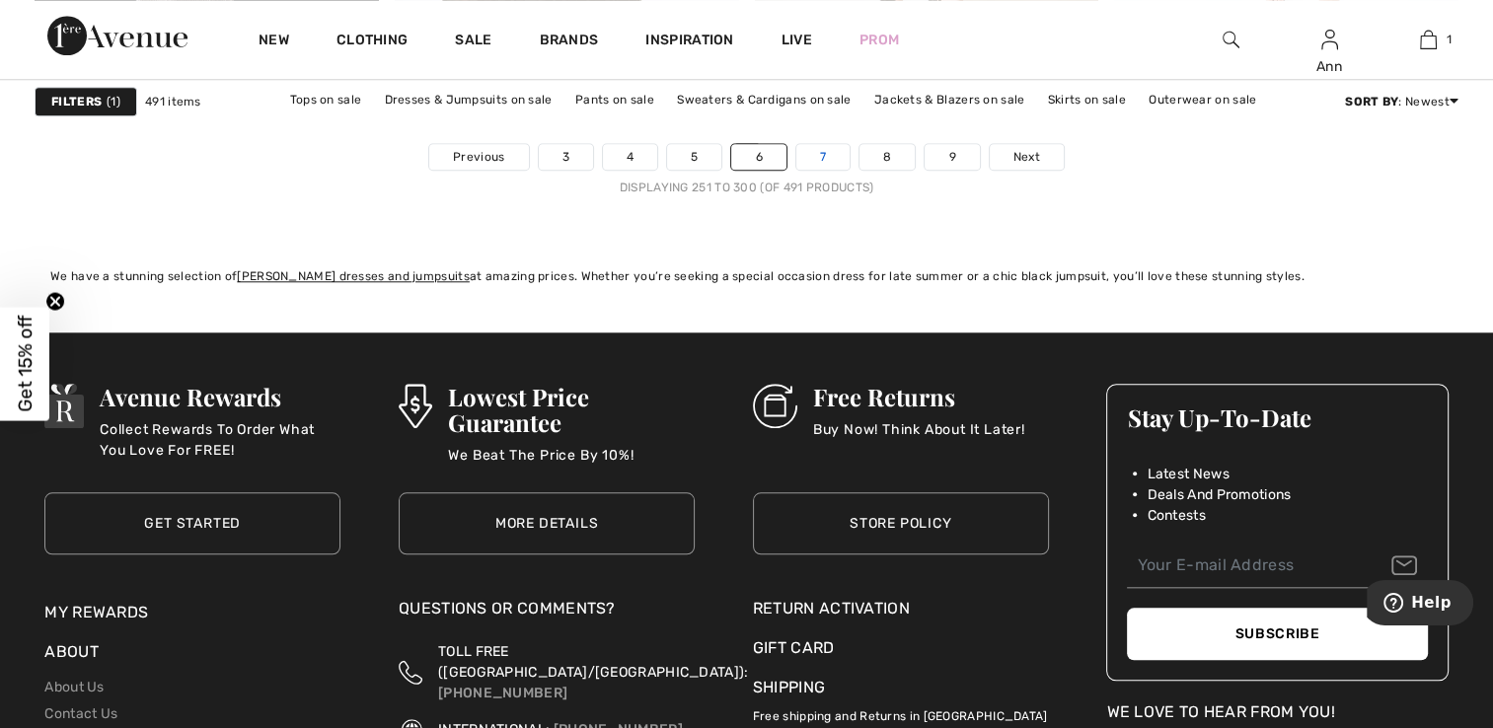
click at [822, 154] on link "7" at bounding box center [822, 157] width 53 height 26
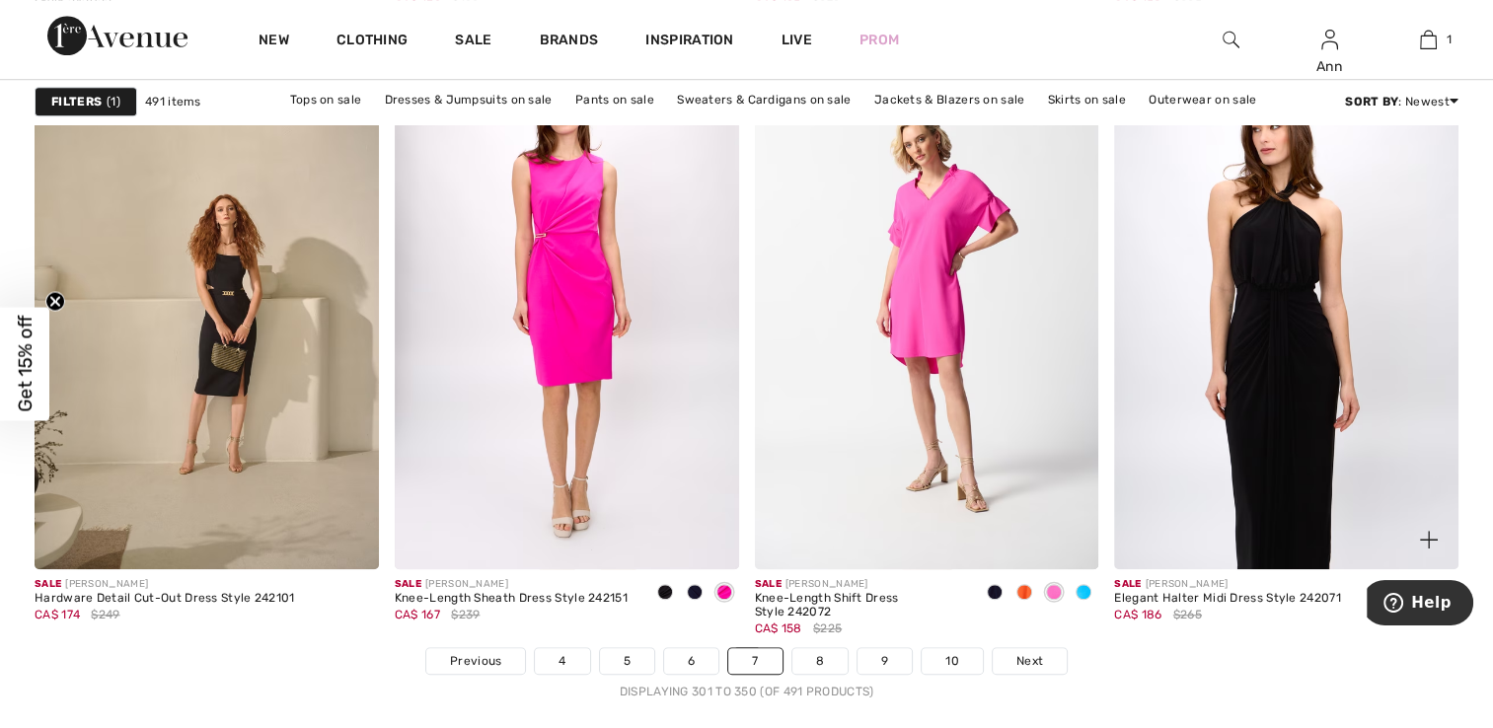
scroll to position [8878, 0]
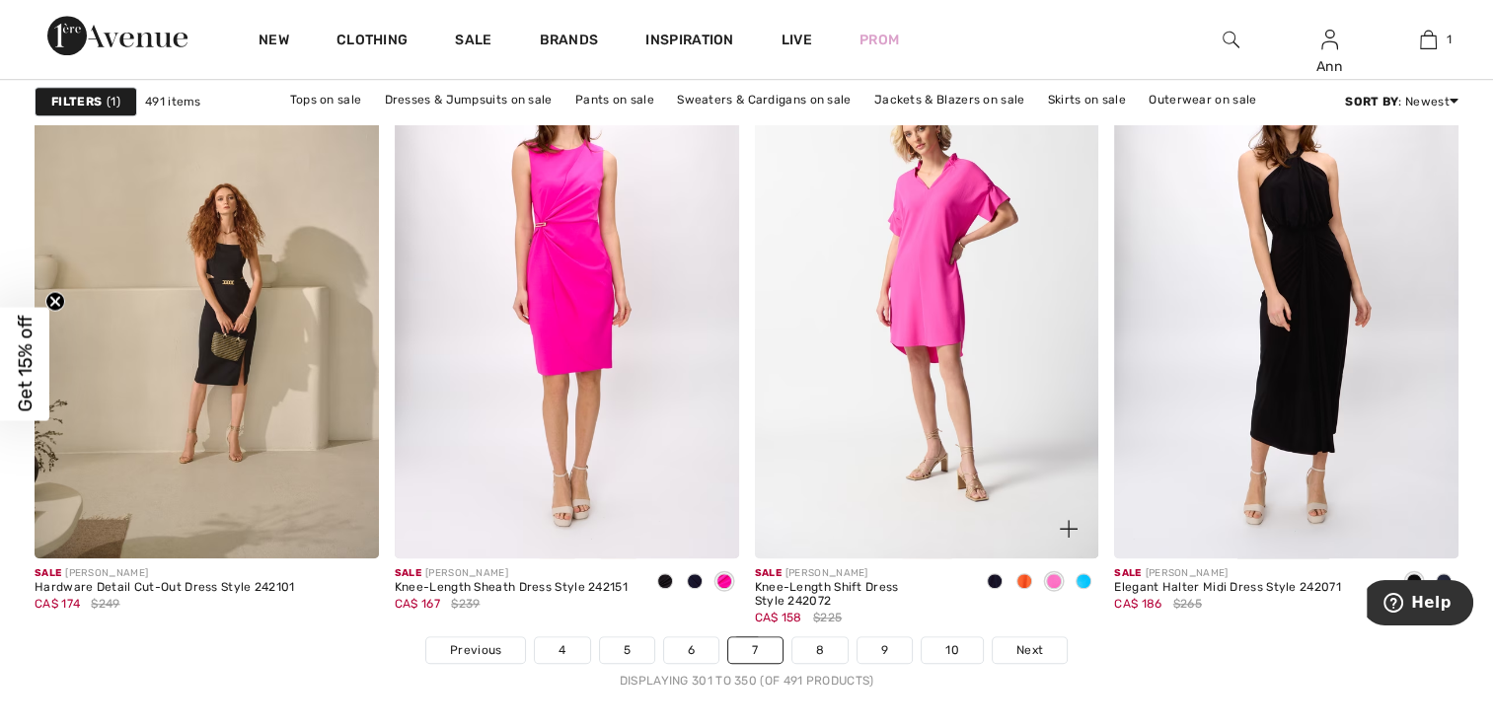
click at [1085, 576] on span at bounding box center [1083, 581] width 16 height 16
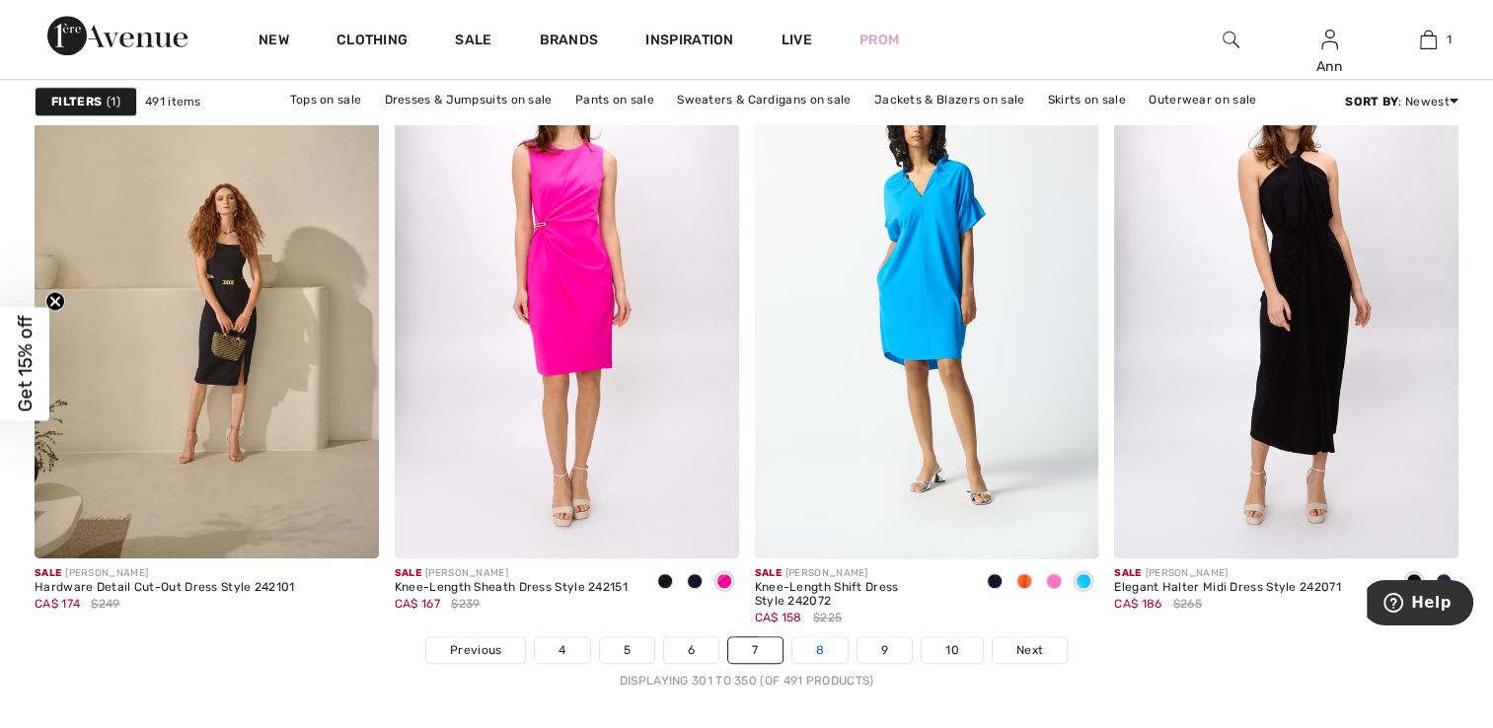
click at [816, 650] on link "8" at bounding box center [819, 650] width 55 height 26
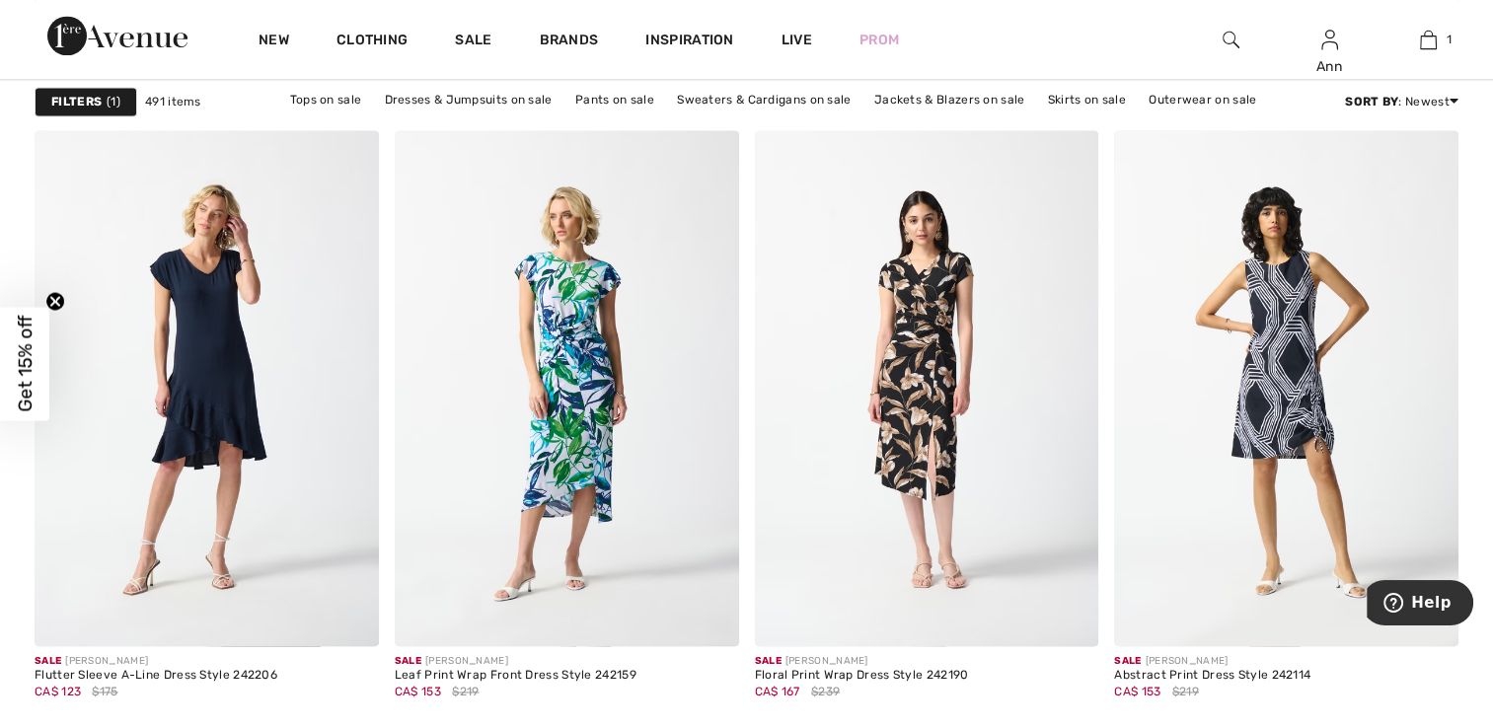
scroll to position [2861, 0]
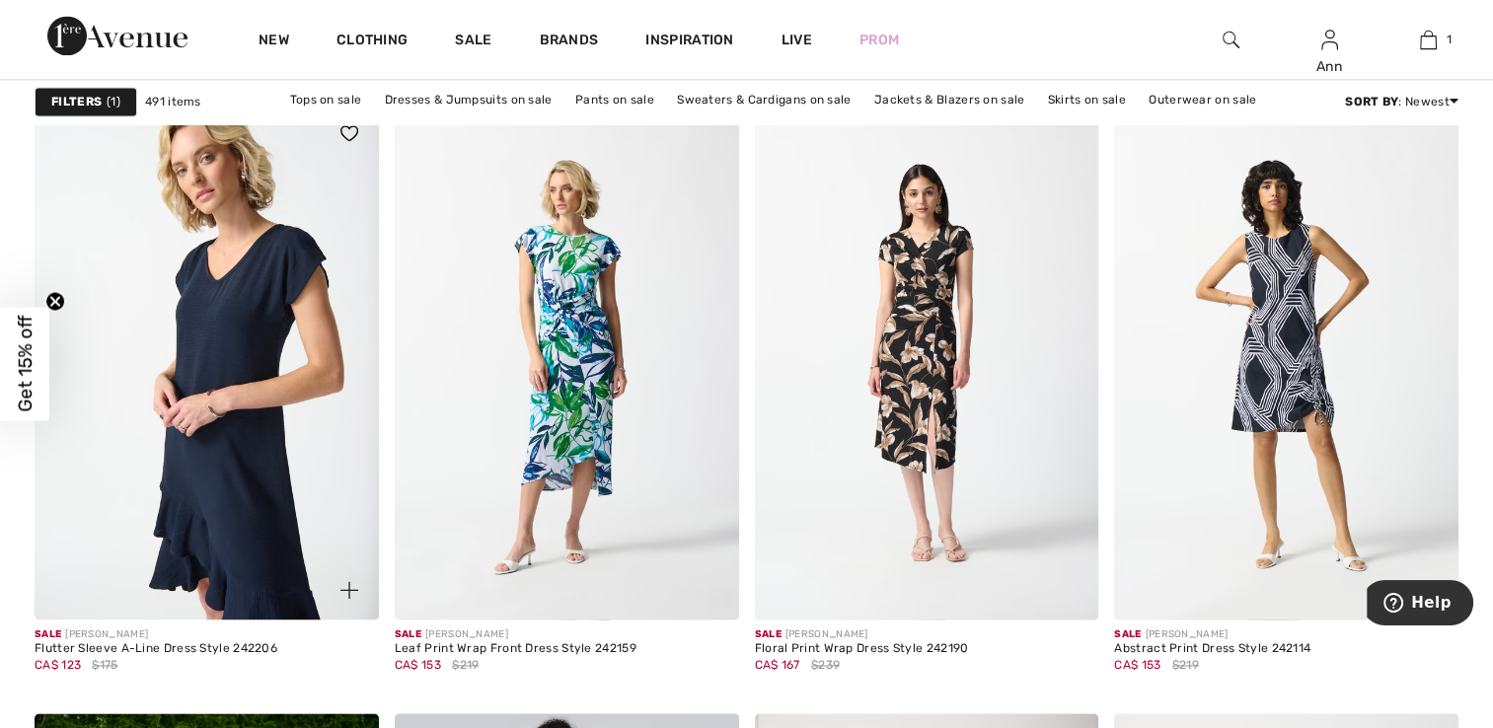
click at [218, 424] on img at bounding box center [207, 362] width 344 height 516
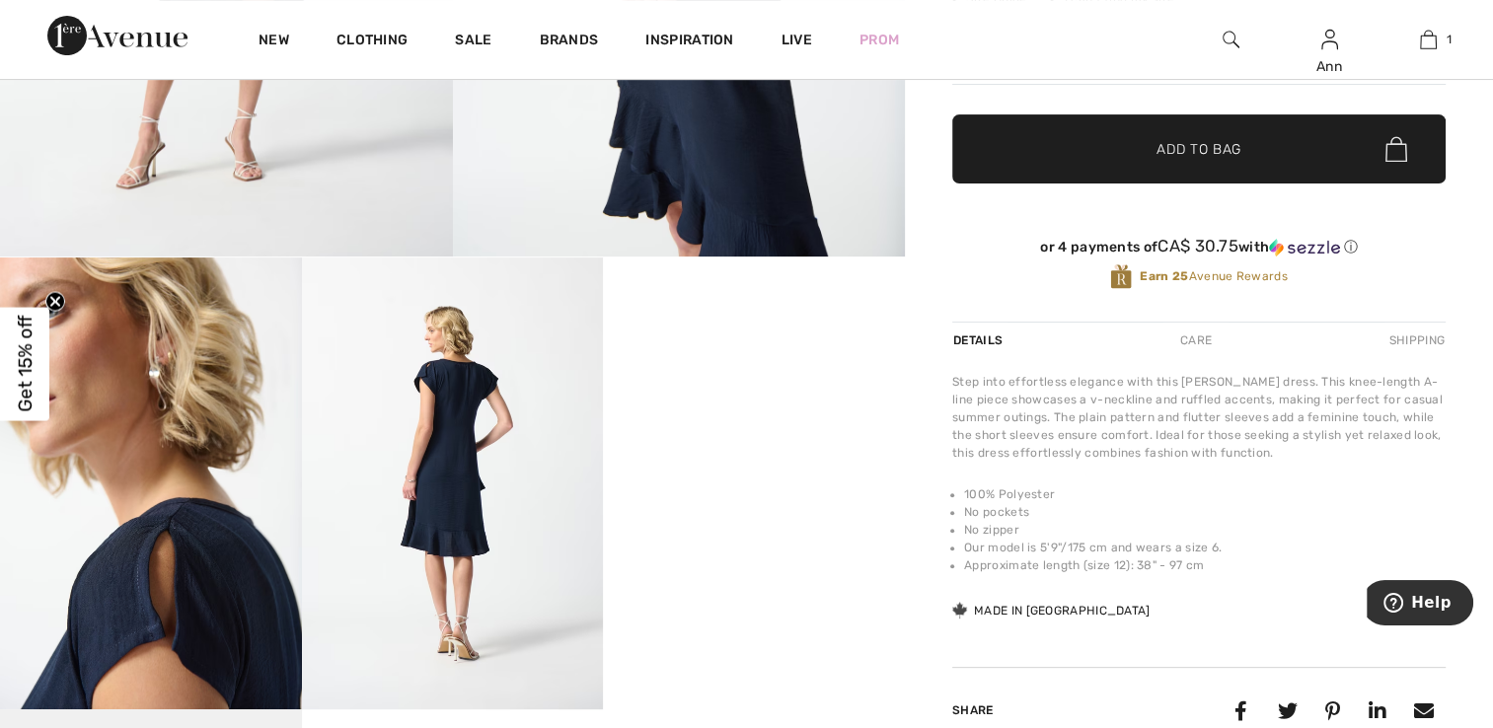
scroll to position [493, 0]
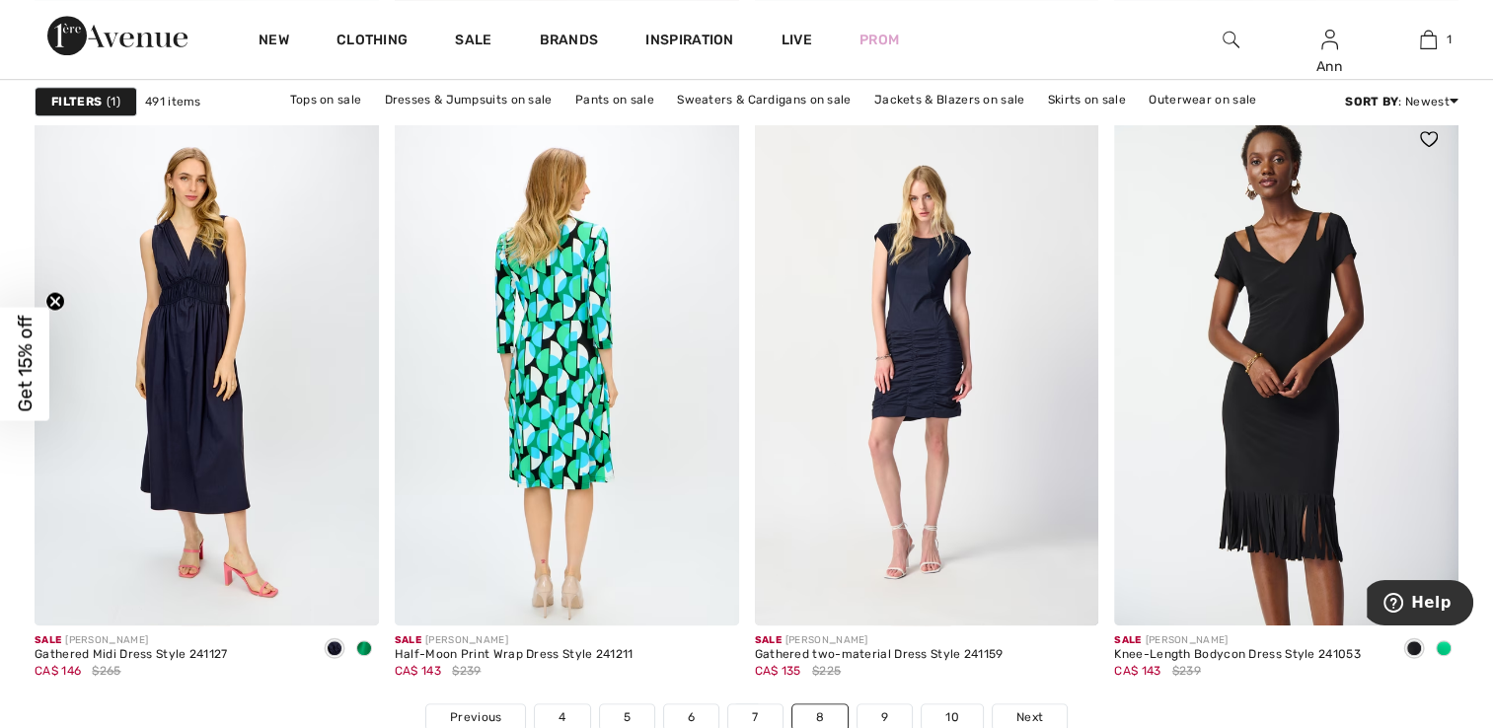
scroll to position [8780, 0]
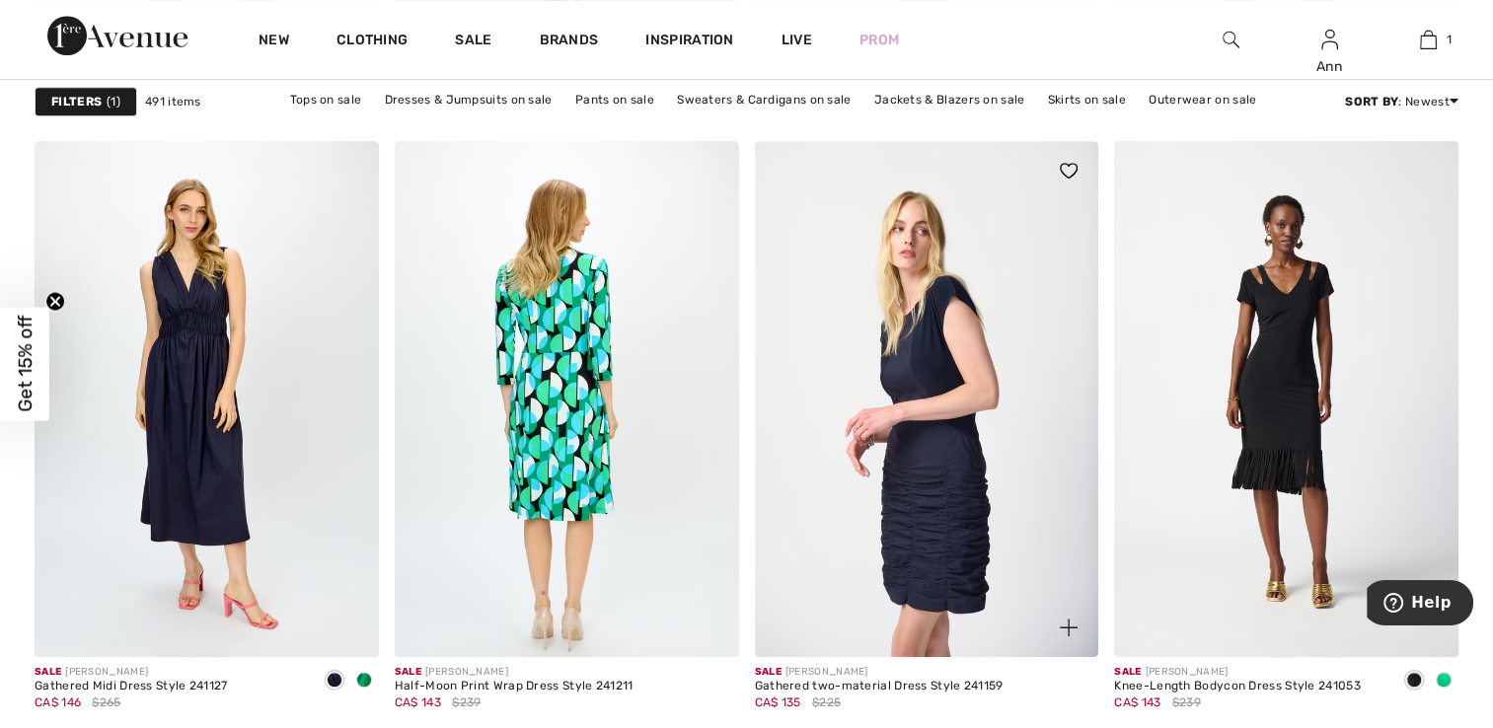
click at [922, 472] on img at bounding box center [927, 399] width 344 height 516
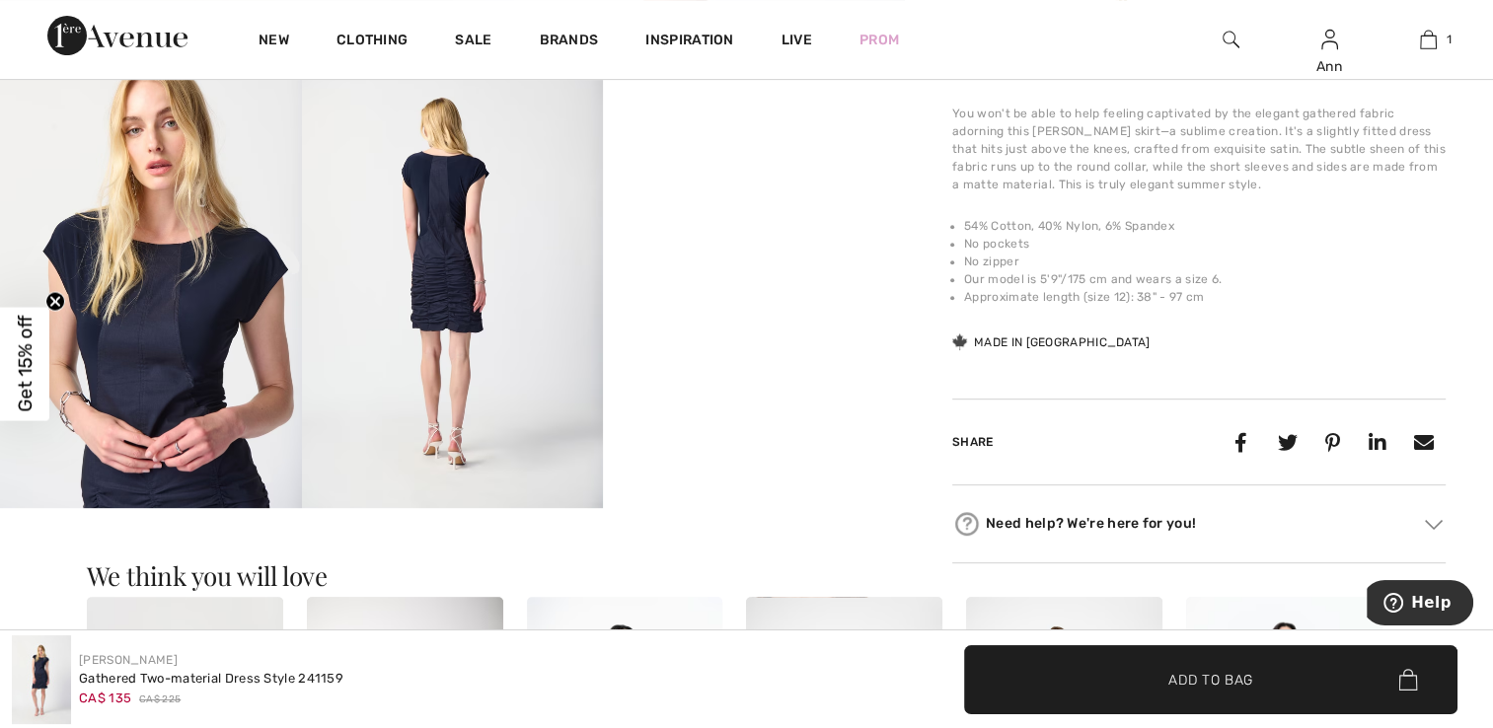
scroll to position [789, 0]
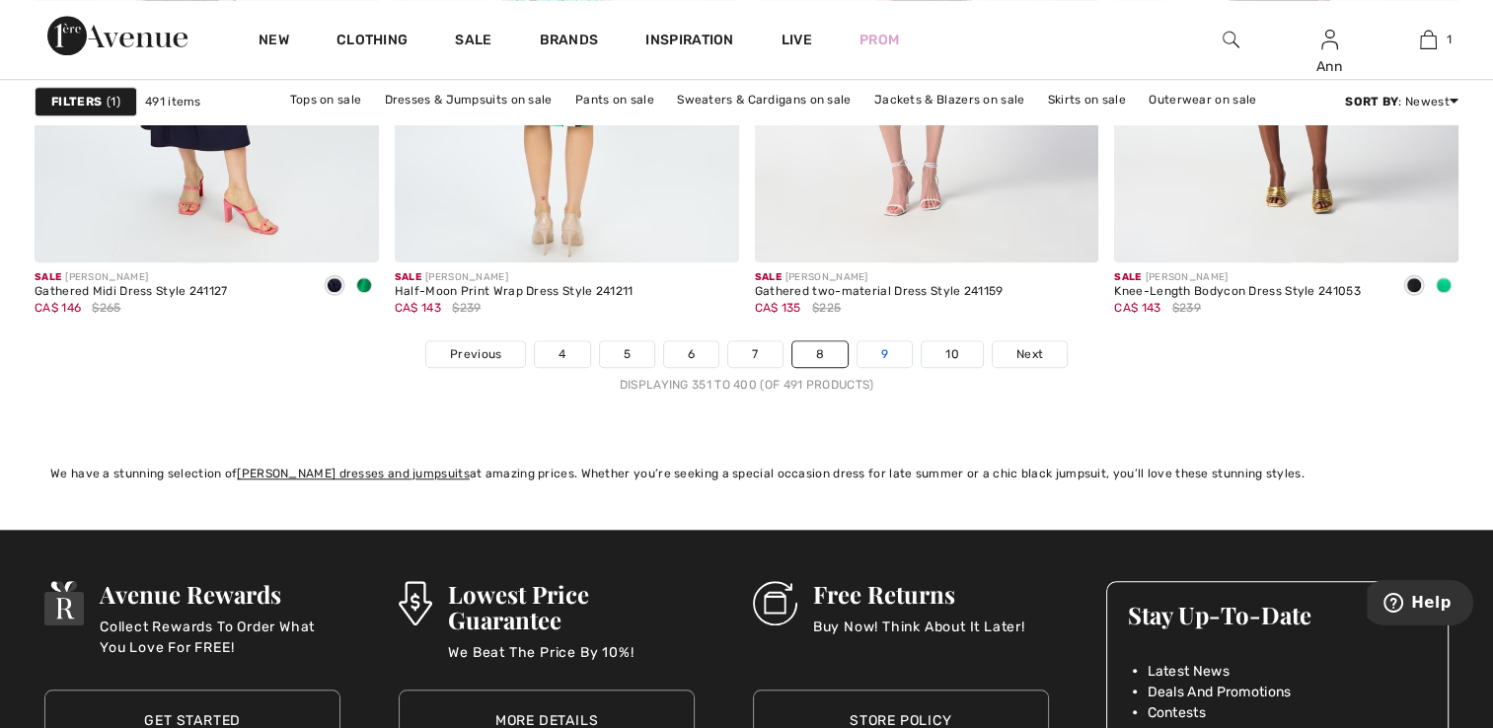
click at [887, 347] on link "9" at bounding box center [884, 354] width 54 height 26
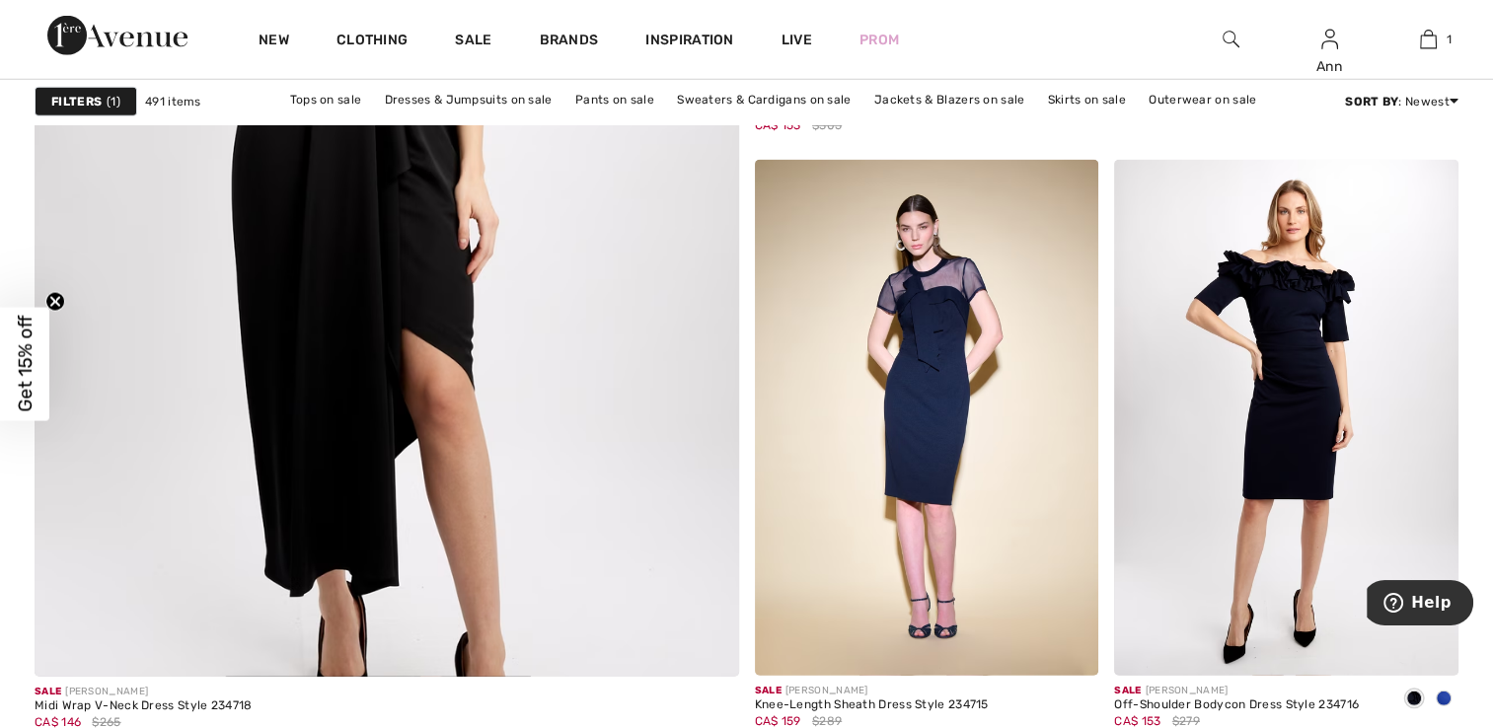
scroll to position [5524, 0]
